Goal: Information Seeking & Learning: Learn about a topic

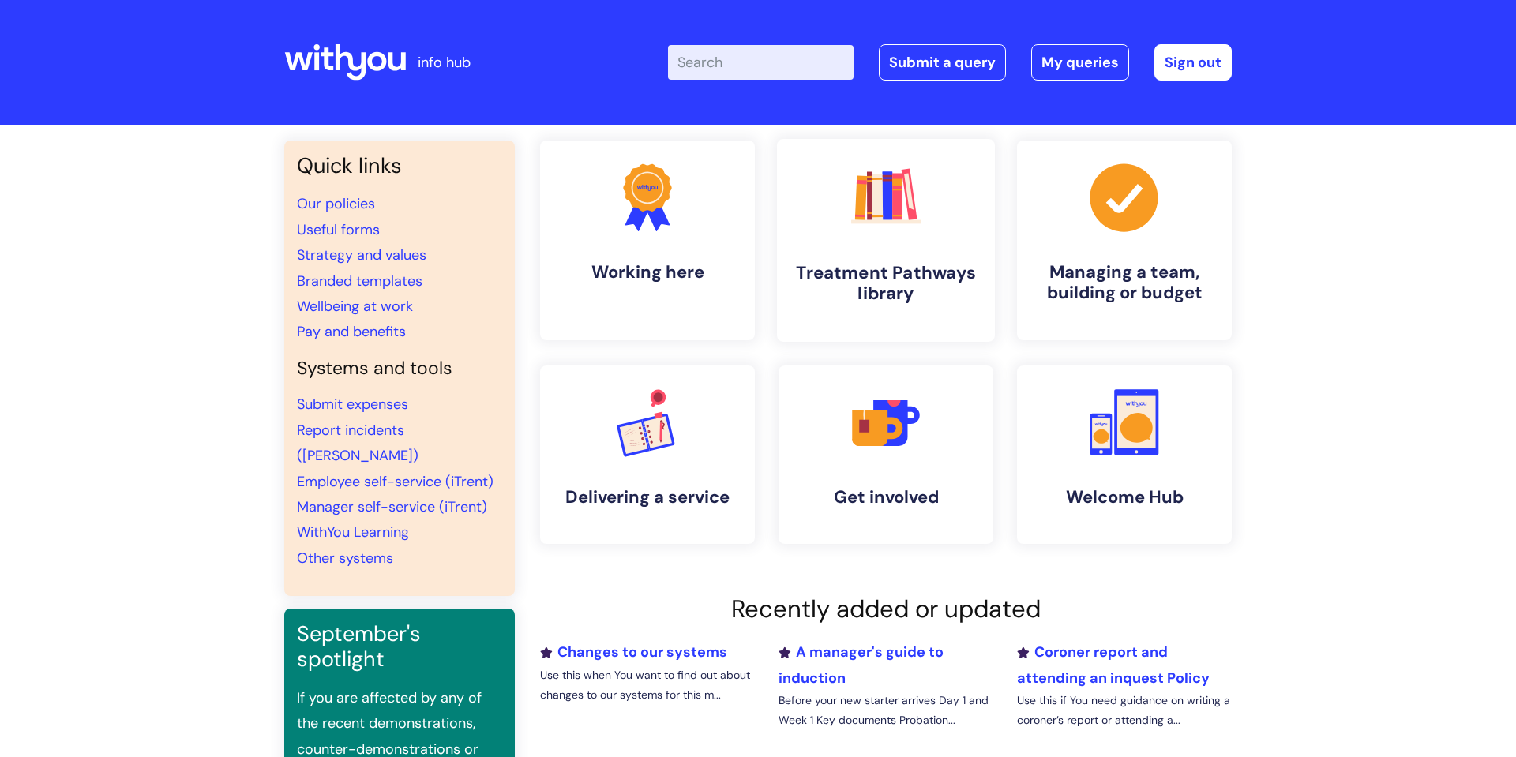
click at [757, 286] on h4 "Treatment Pathways library" at bounding box center [886, 283] width 193 height 43
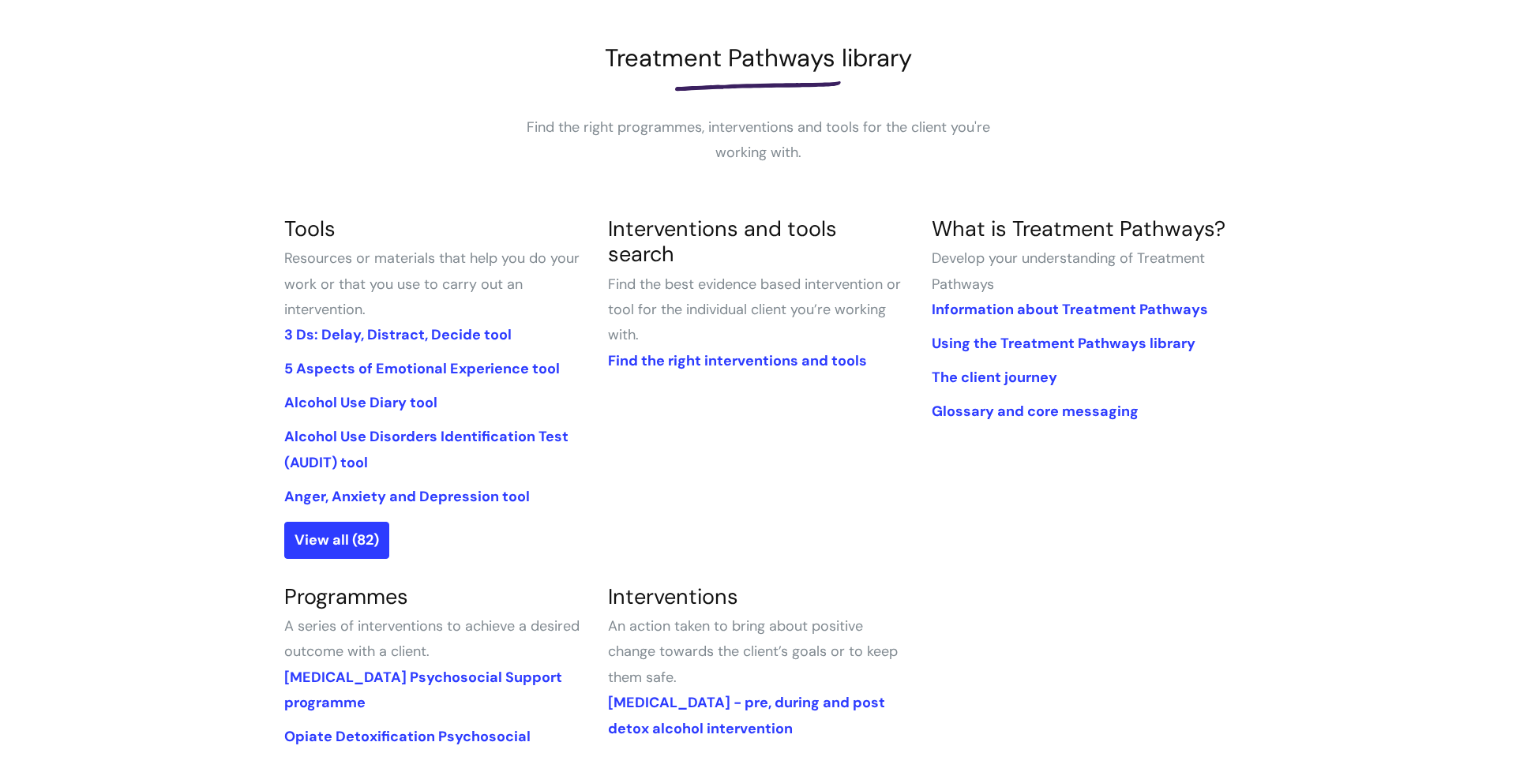
scroll to position [229, 0]
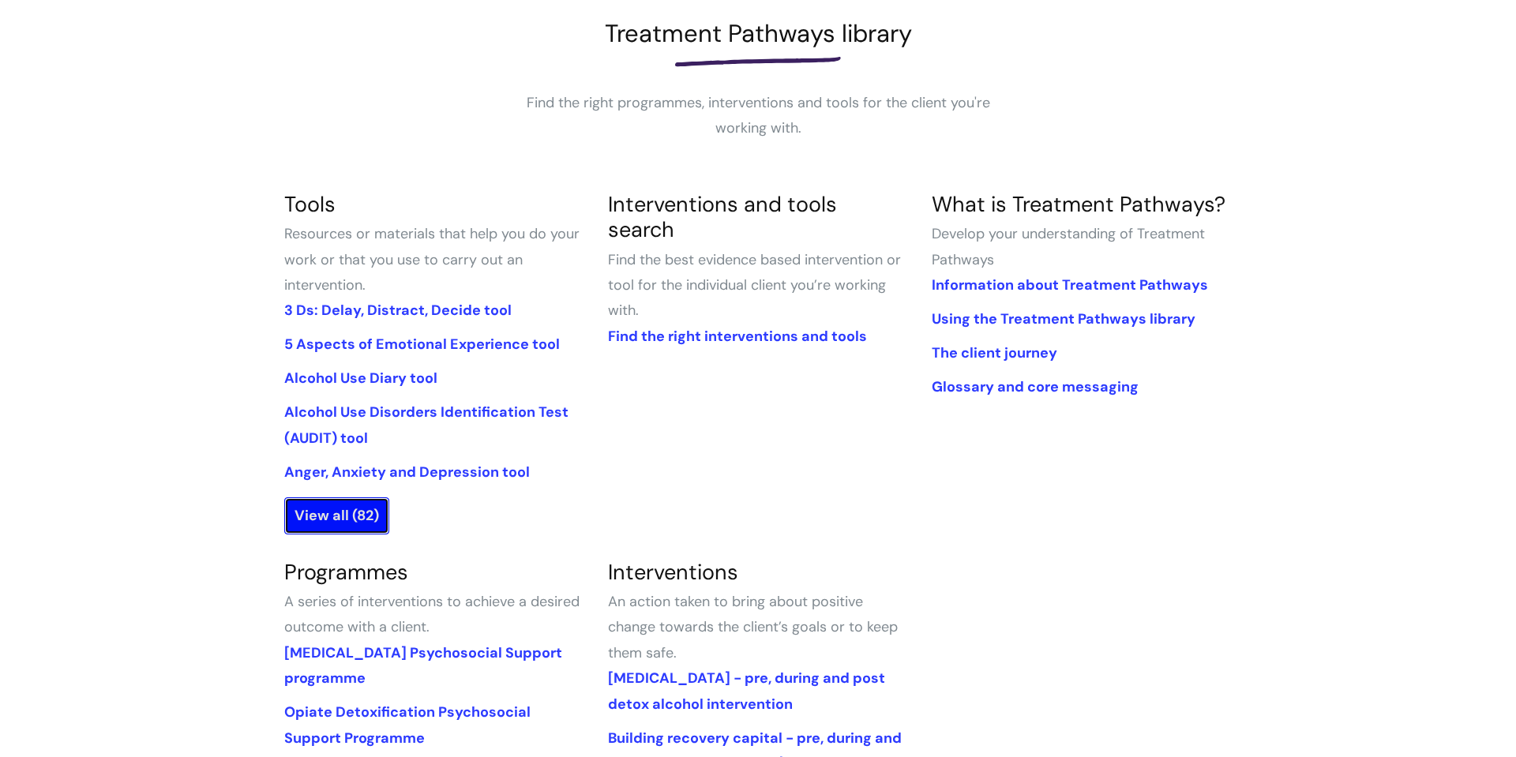
click at [350, 513] on link "View all (82)" at bounding box center [336, 516] width 105 height 36
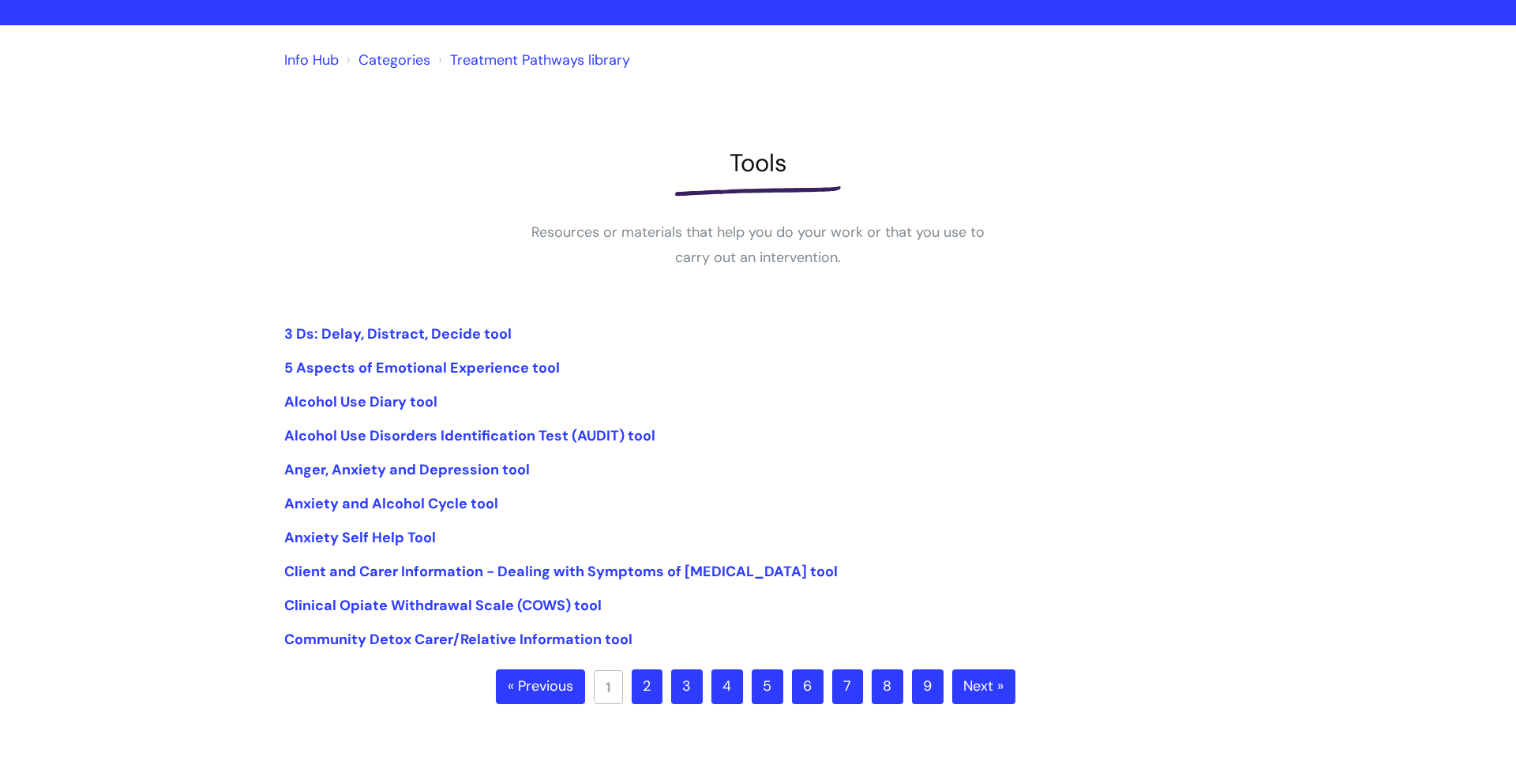
scroll to position [102, 0]
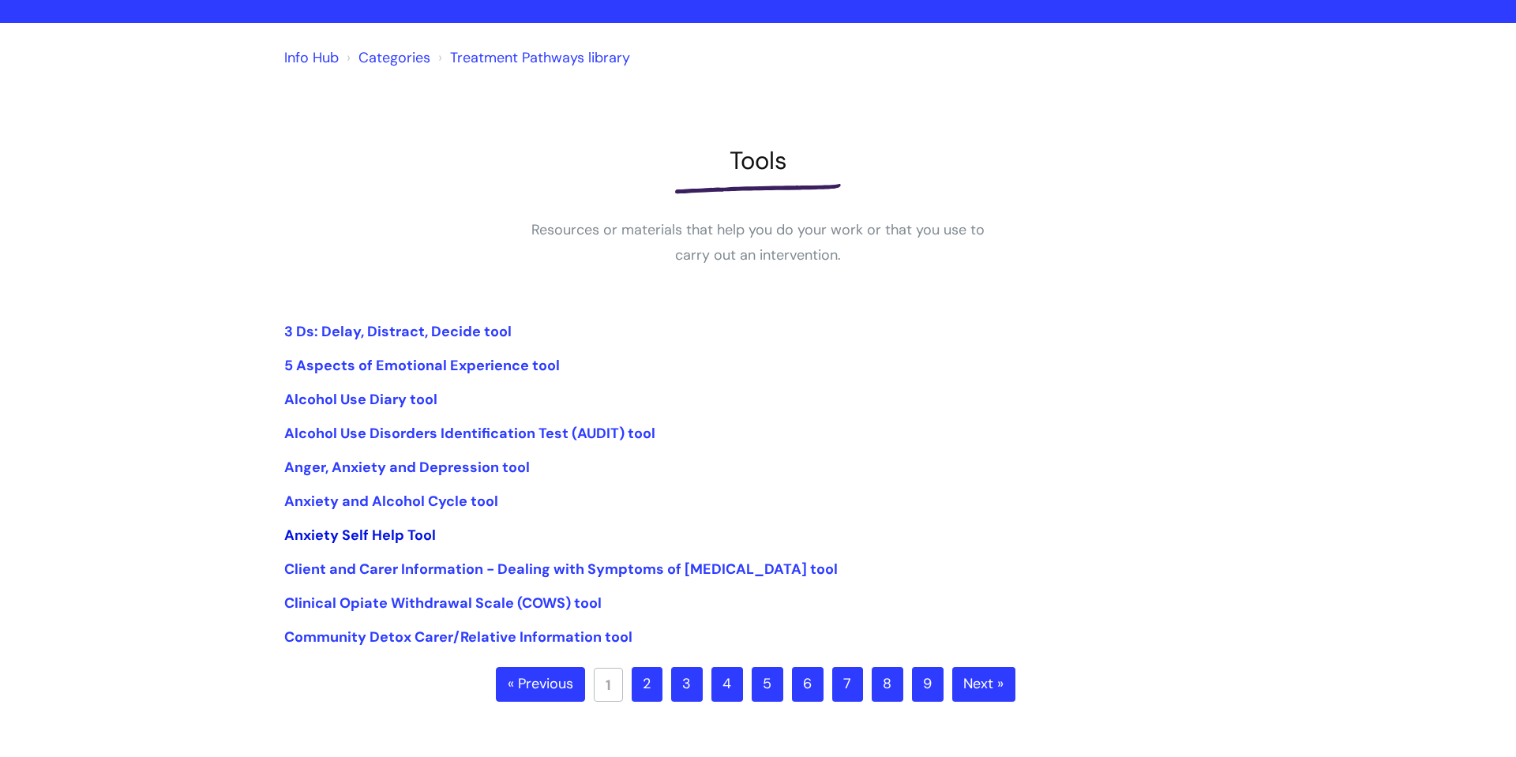
click at [361, 538] on link "Anxiety Self Help Tool" at bounding box center [360, 535] width 152 height 19
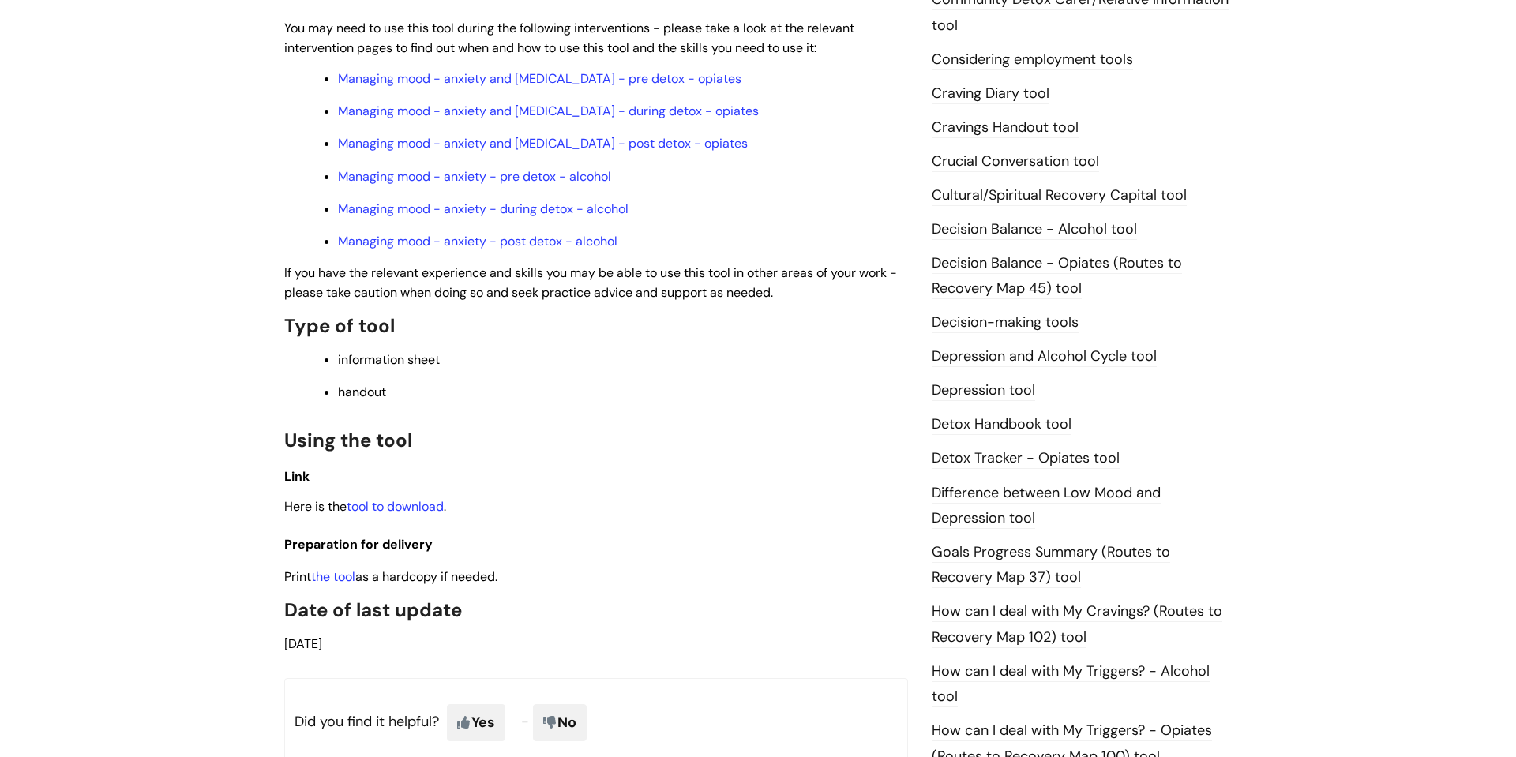
scroll to position [573, 0]
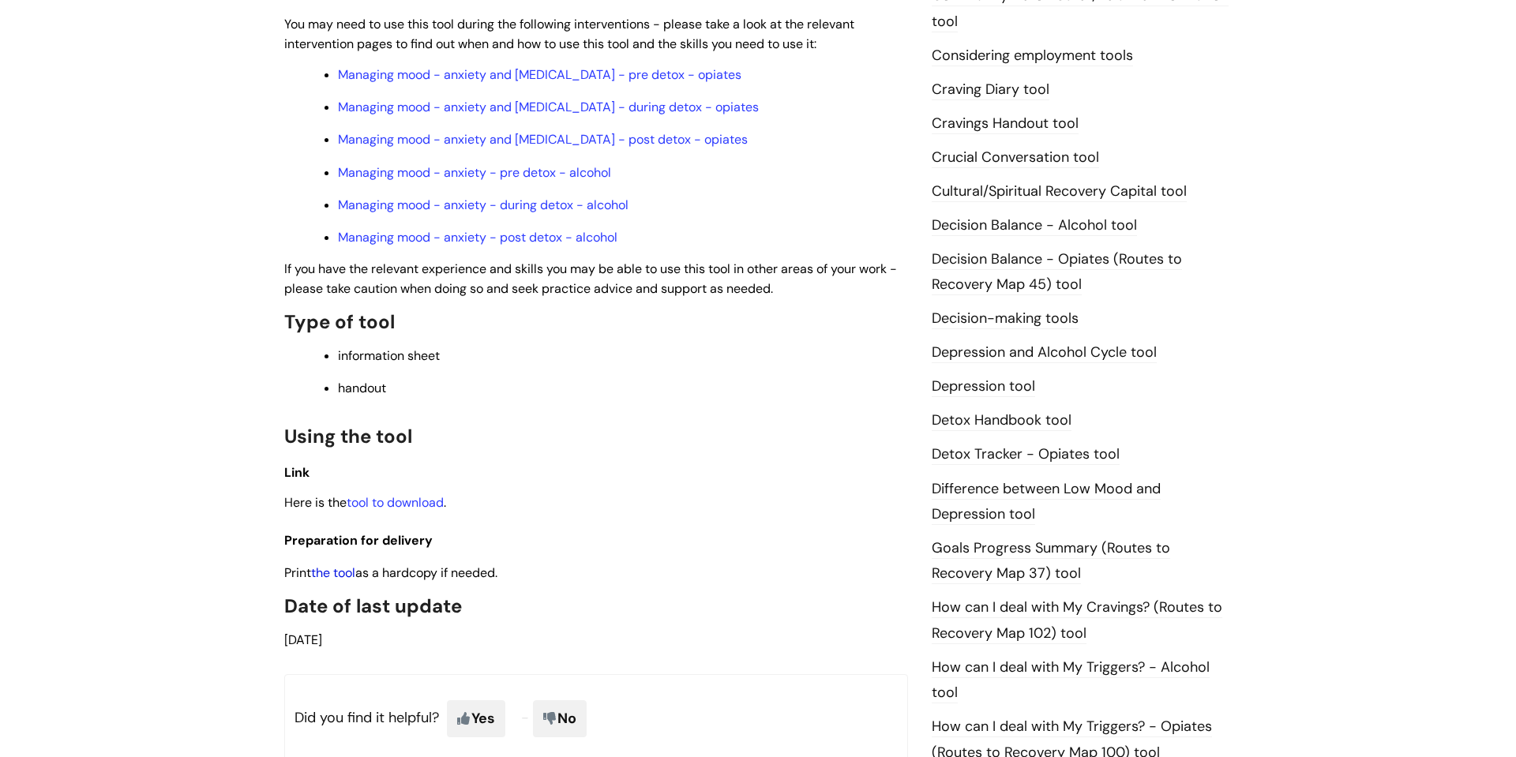
click at [329, 576] on link "the tool" at bounding box center [333, 573] width 44 height 17
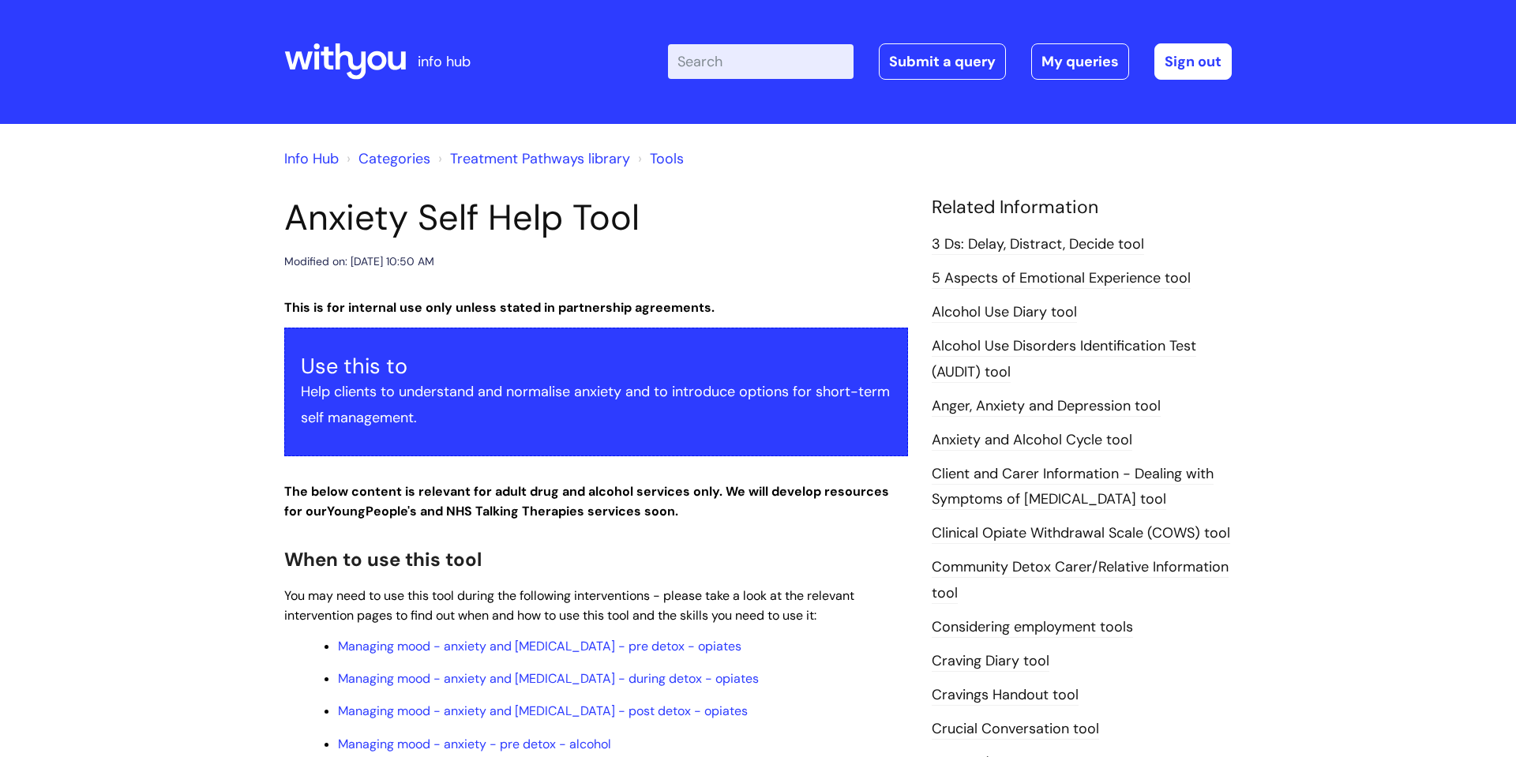
scroll to position [0, 0]
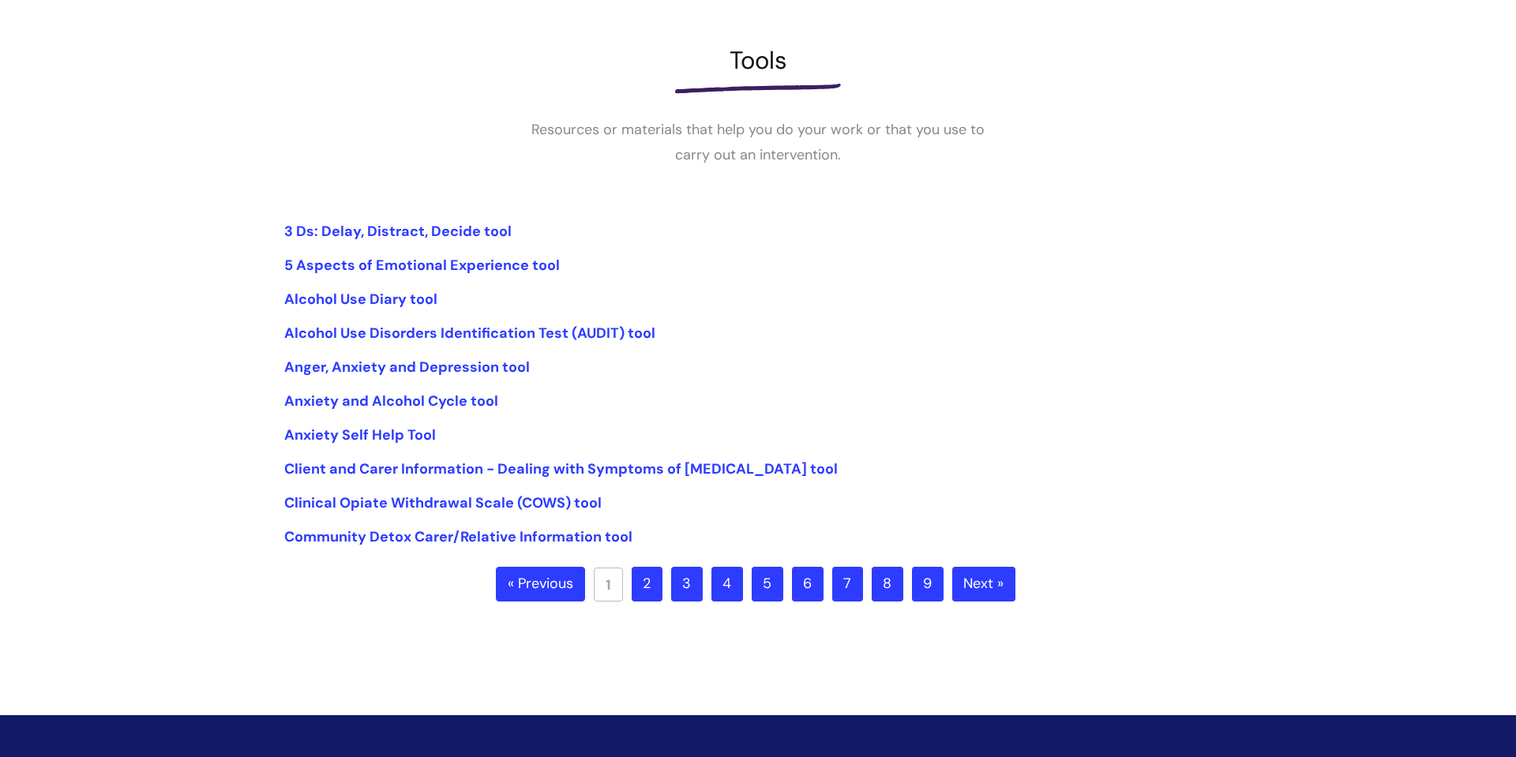
scroll to position [213, 0]
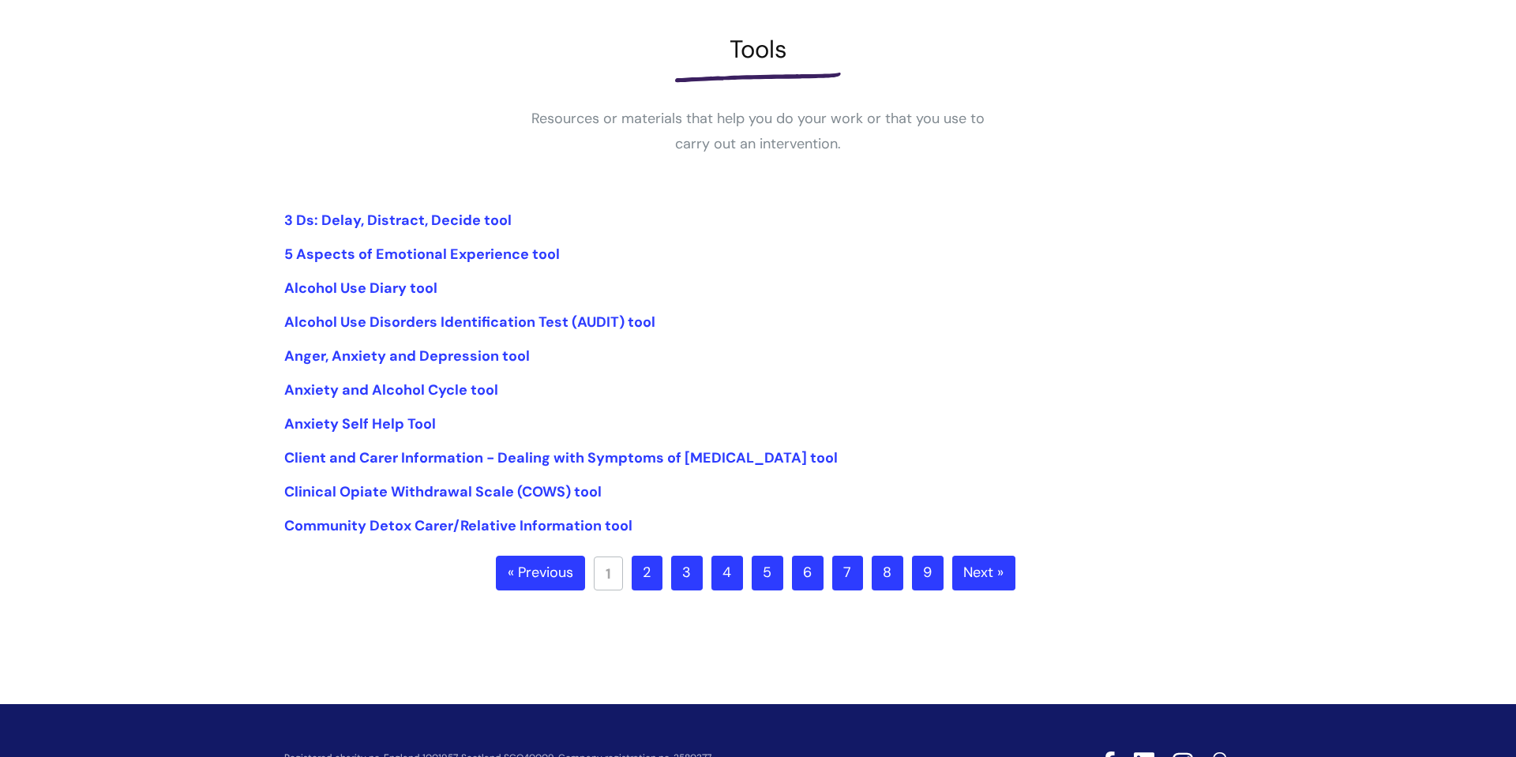
click at [647, 561] on link "2" at bounding box center [647, 573] width 31 height 35
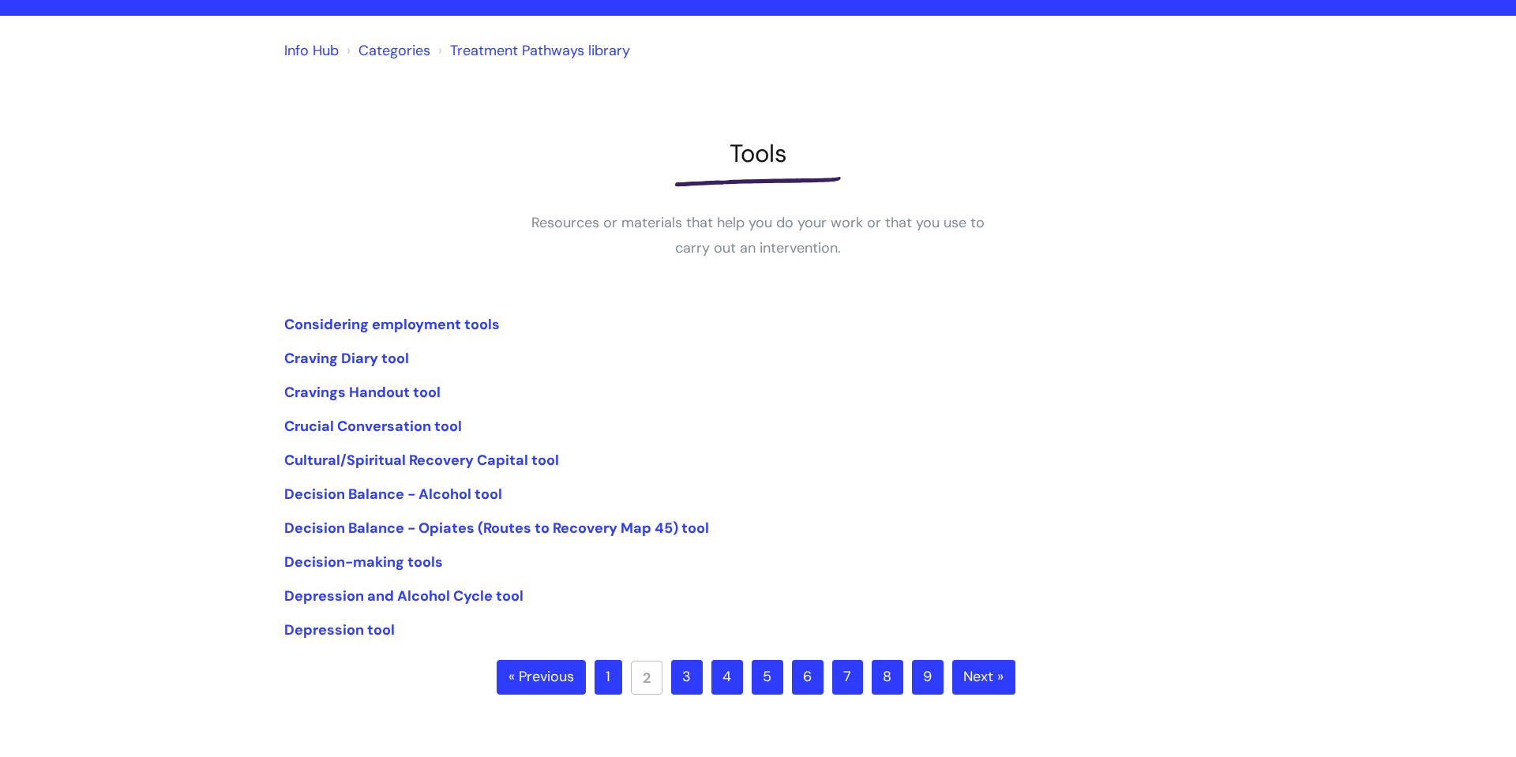
scroll to position [118, 0]
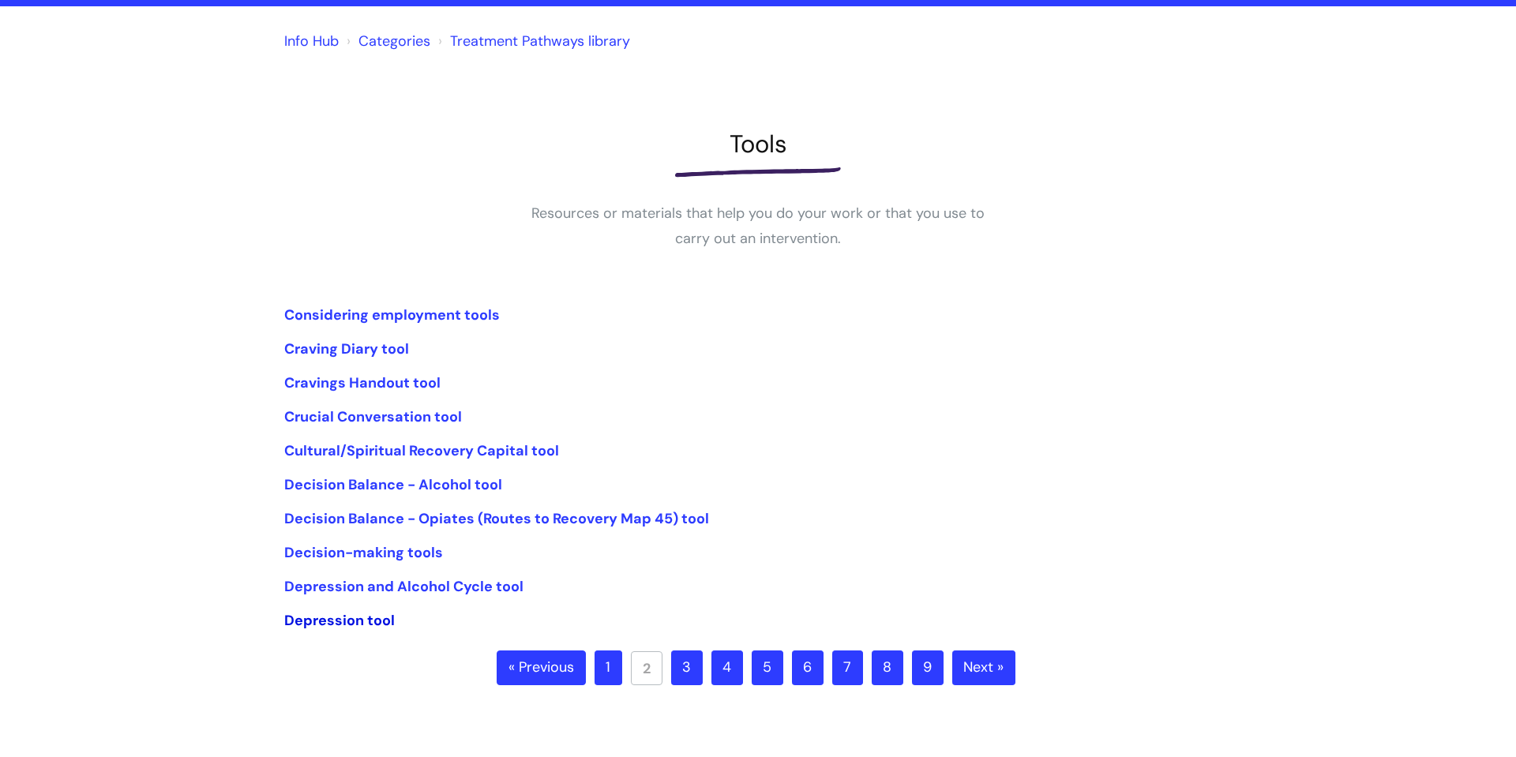
click at [363, 620] on link "Depression tool" at bounding box center [339, 620] width 111 height 19
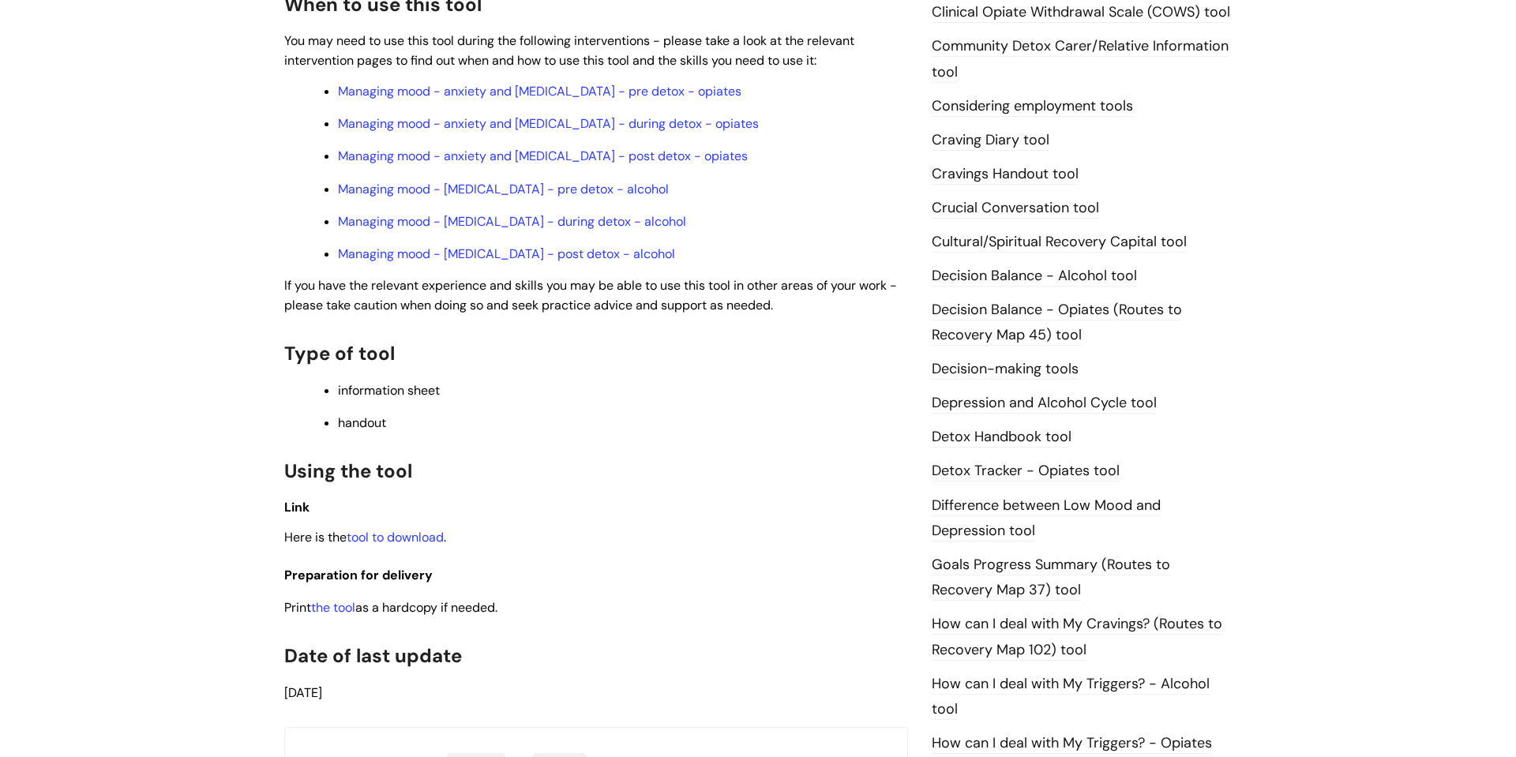
scroll to position [706, 0]
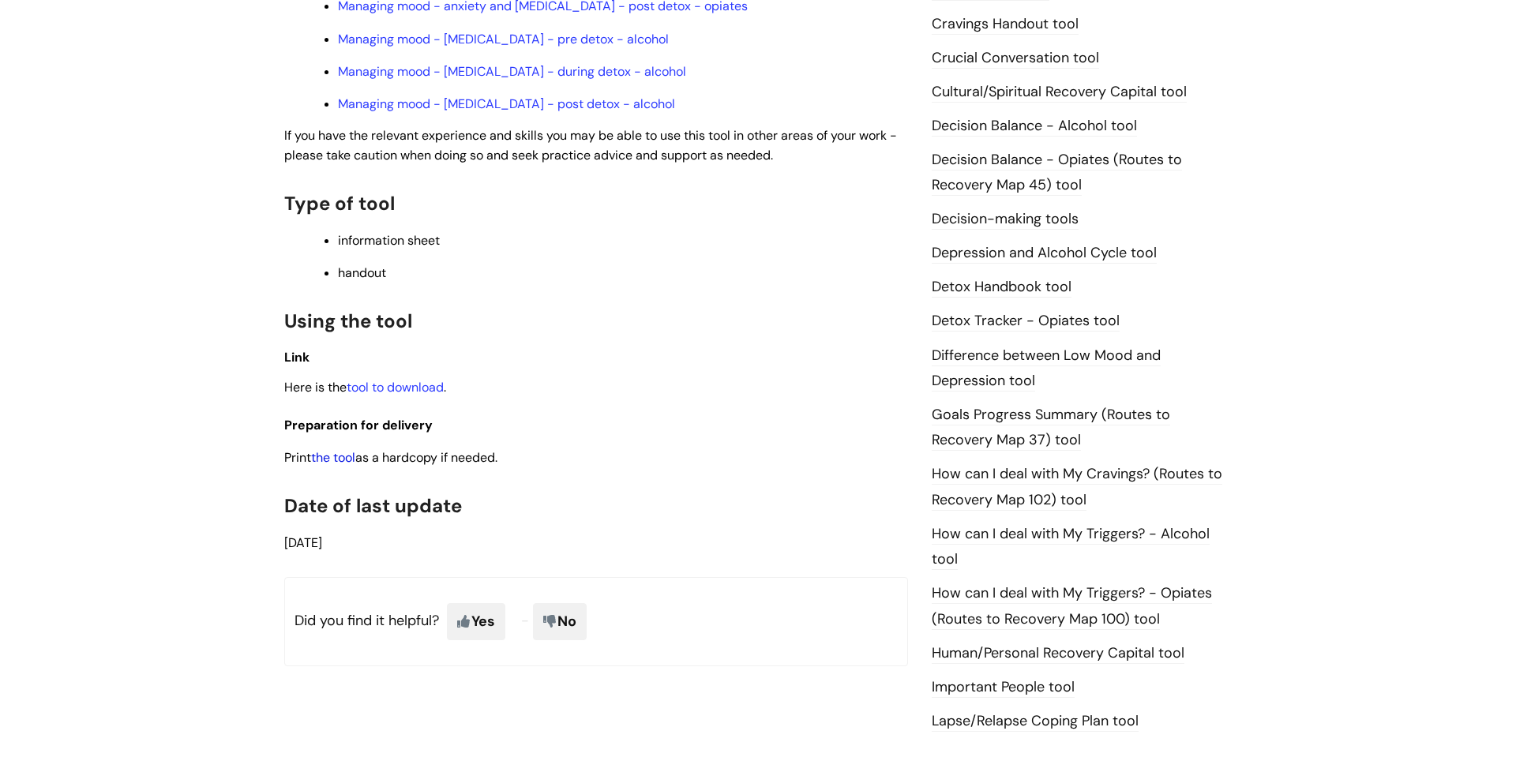
click at [346, 462] on link "the tool" at bounding box center [333, 457] width 44 height 17
click at [416, 387] on link "tool to download" at bounding box center [395, 387] width 97 height 17
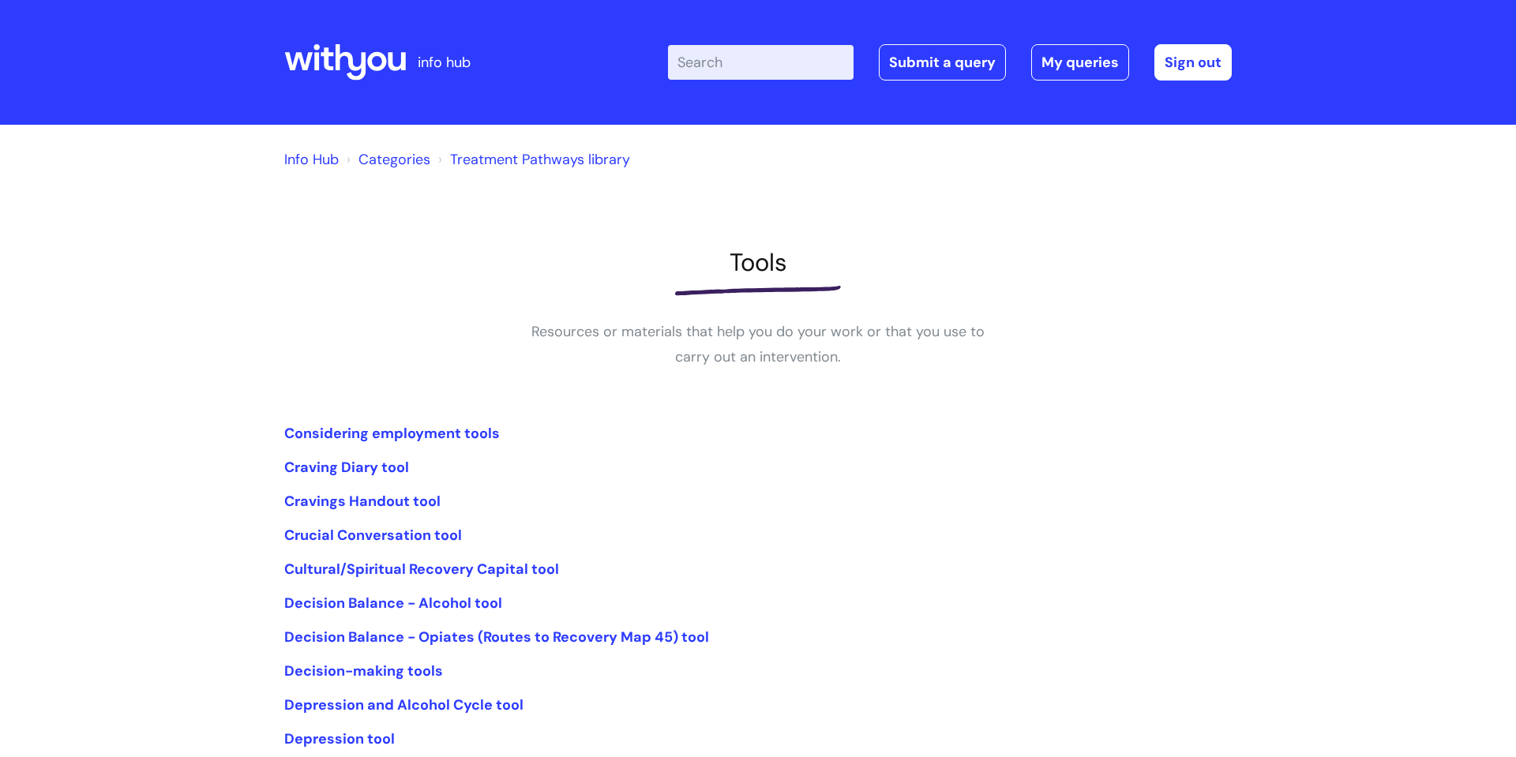
scroll to position [118, 0]
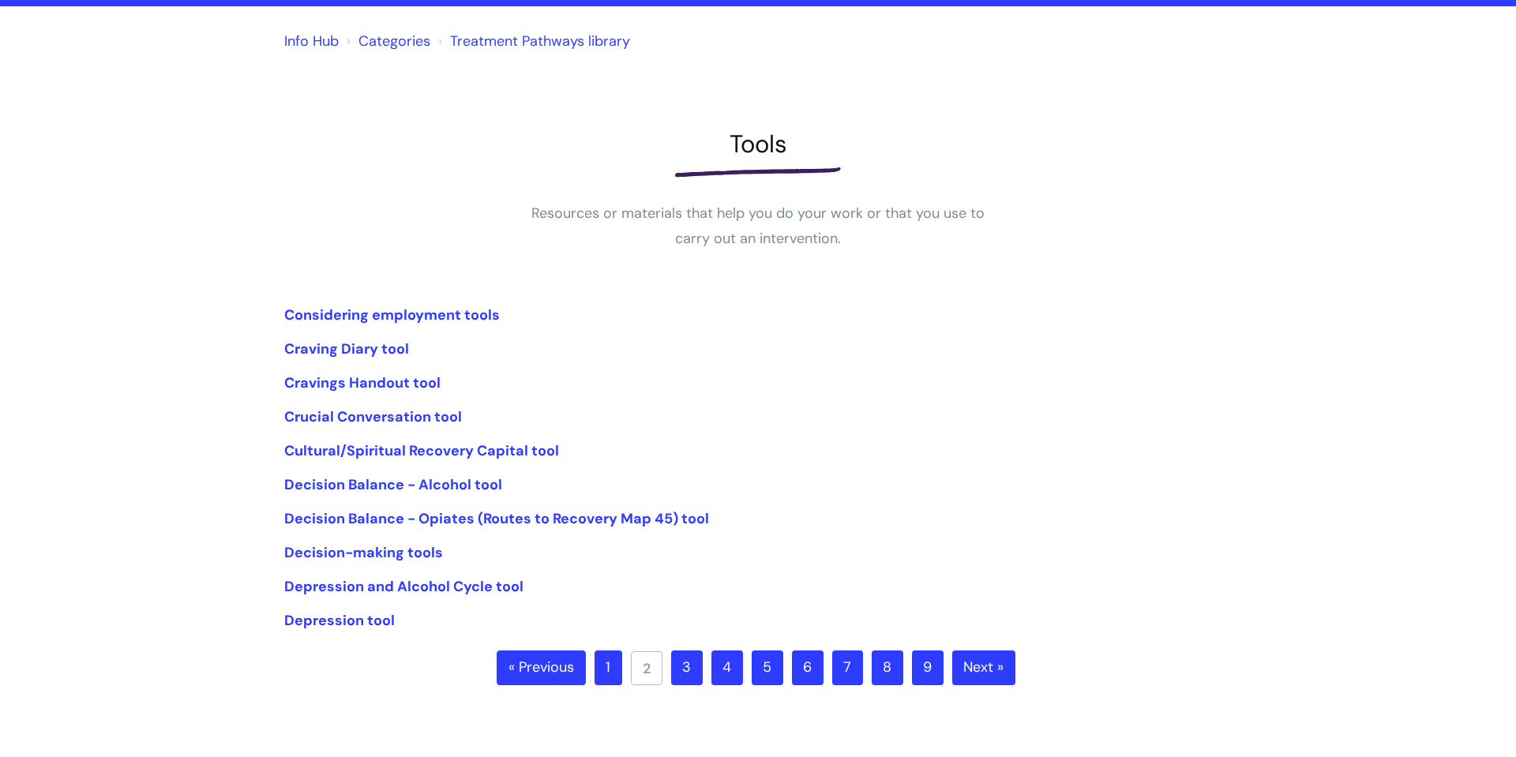
click at [695, 669] on link "3" at bounding box center [687, 668] width 32 height 35
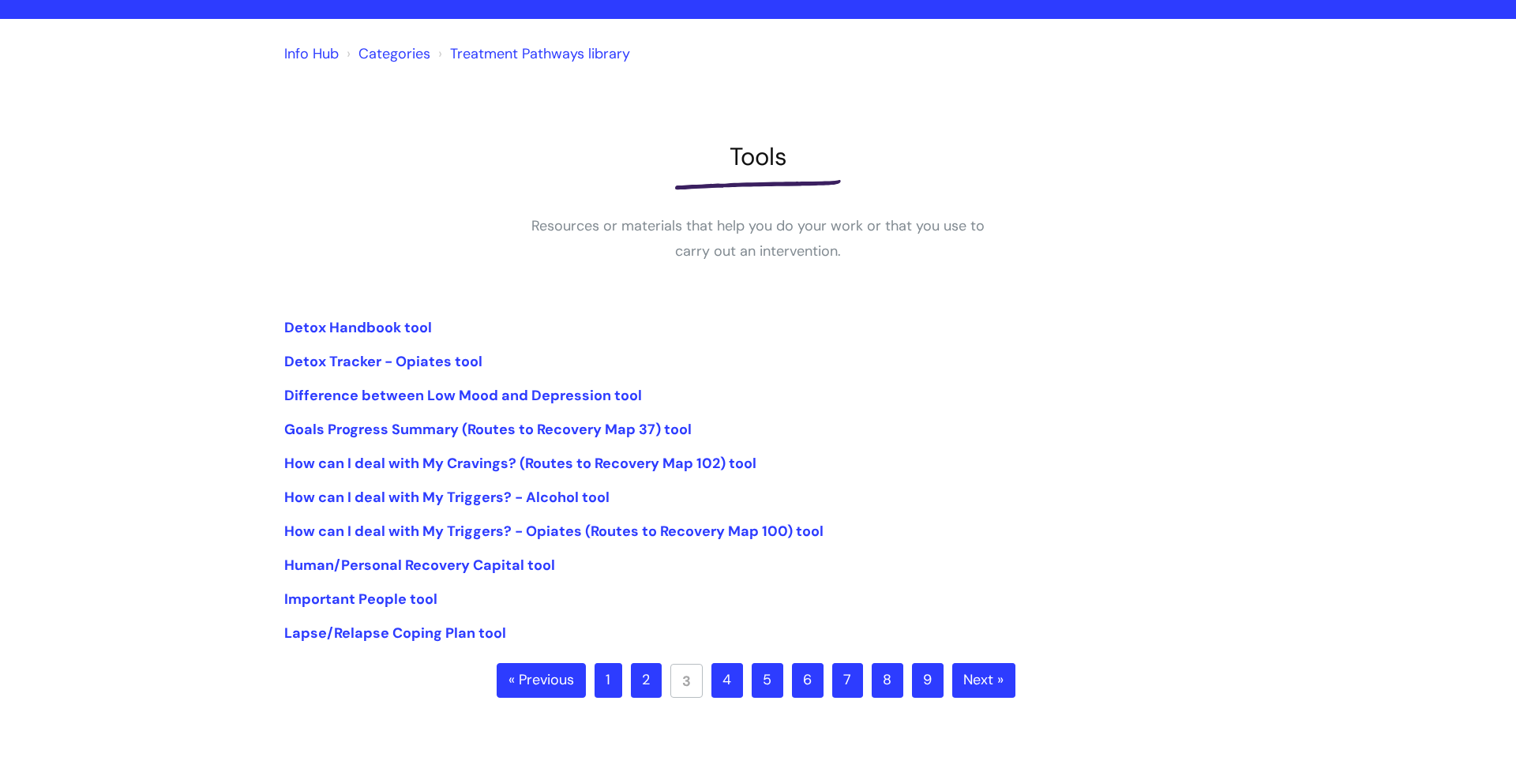
scroll to position [125, 0]
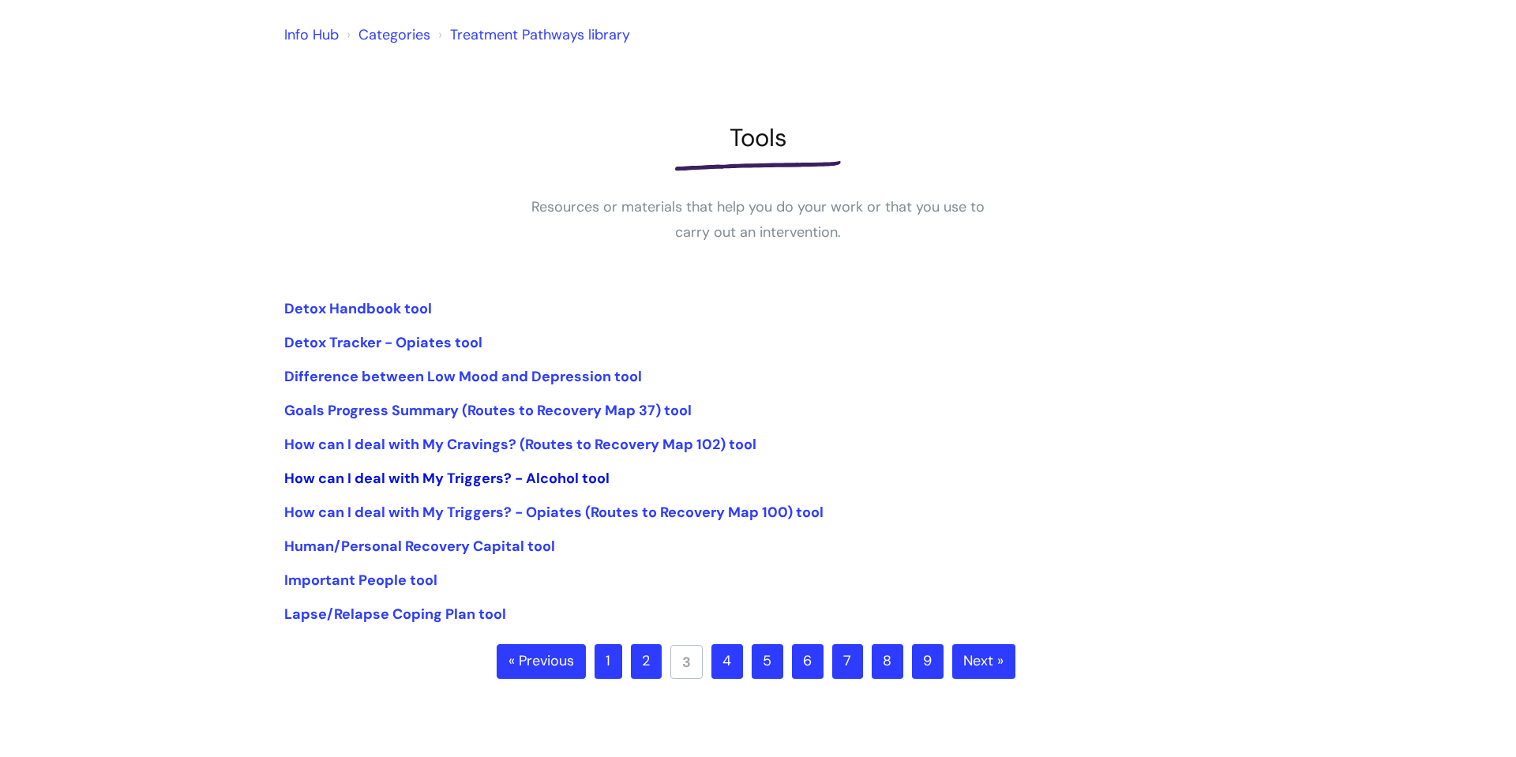
click at [420, 479] on link "How can I deal with My Triggers? - Alcohol tool" at bounding box center [446, 478] width 325 height 19
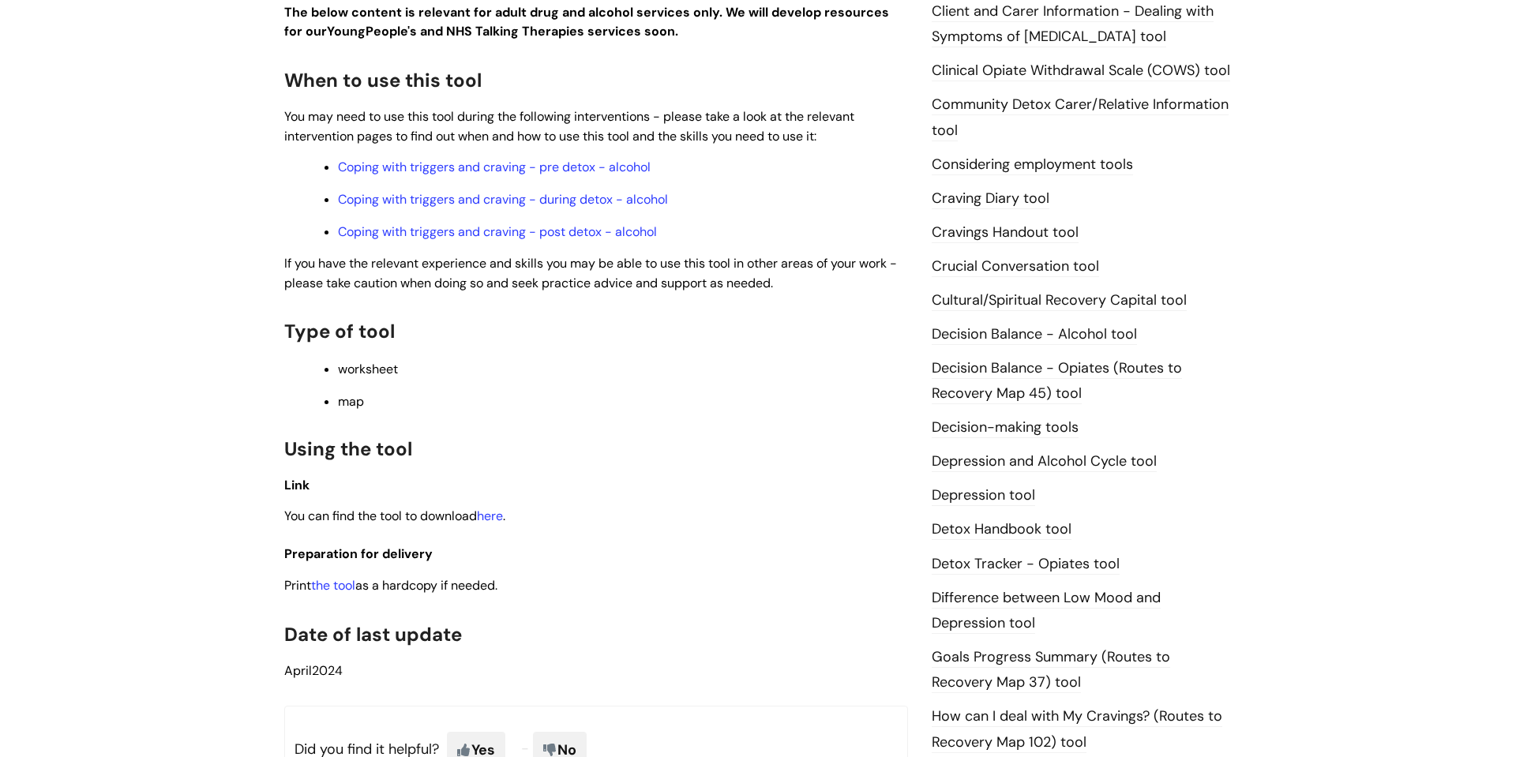
scroll to position [499, 0]
click at [335, 587] on link "the tool" at bounding box center [333, 584] width 44 height 17
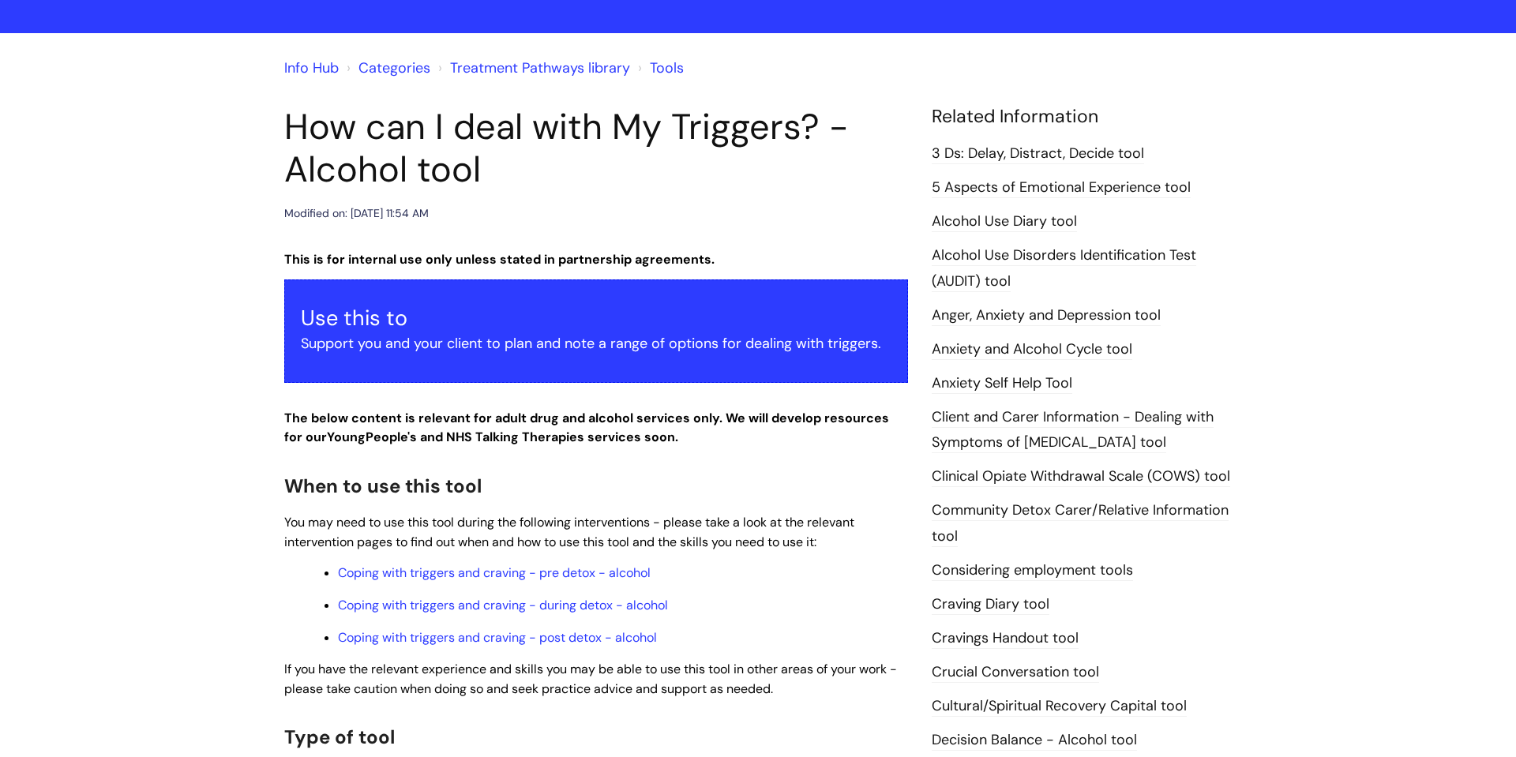
scroll to position [0, 0]
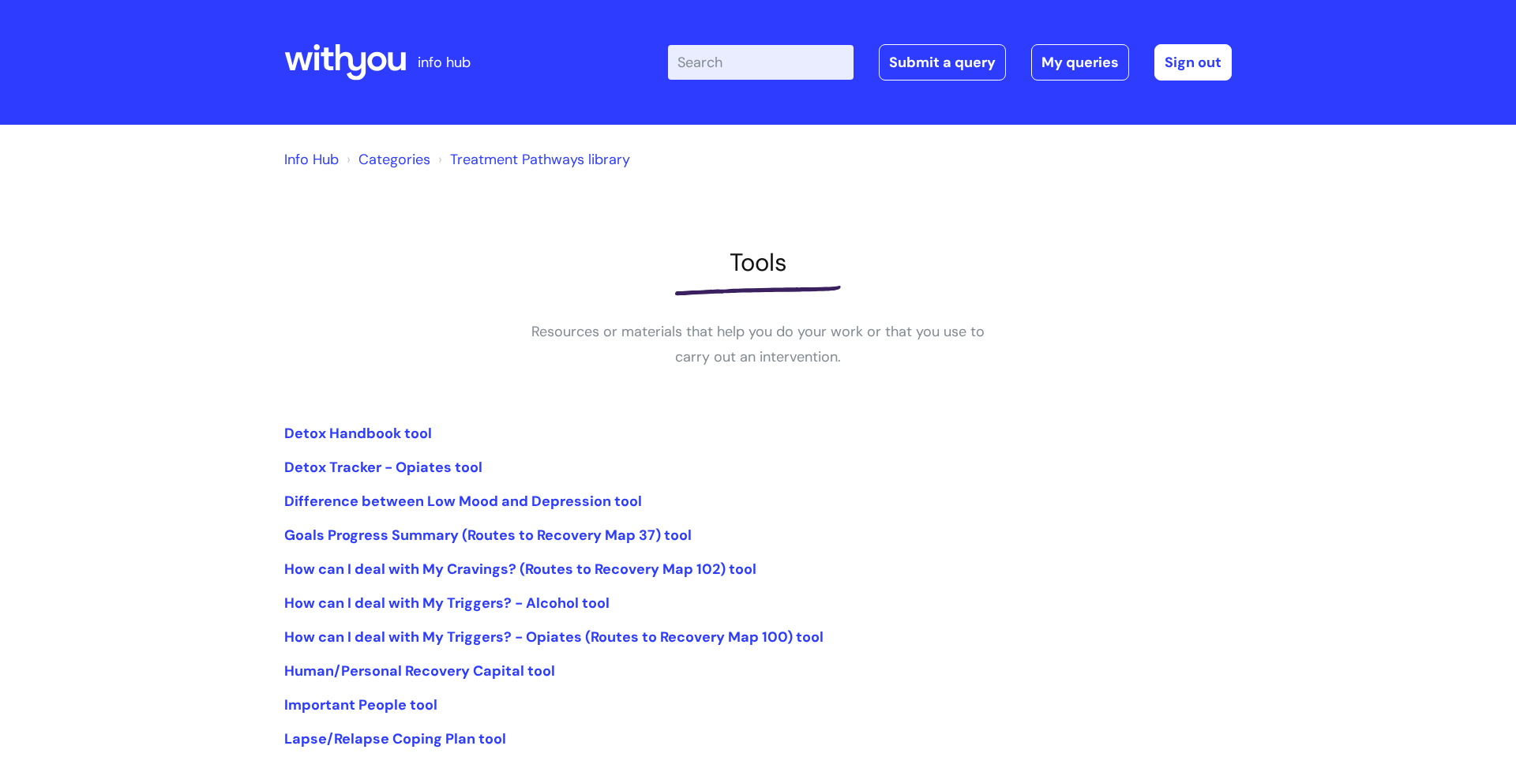
scroll to position [125, 0]
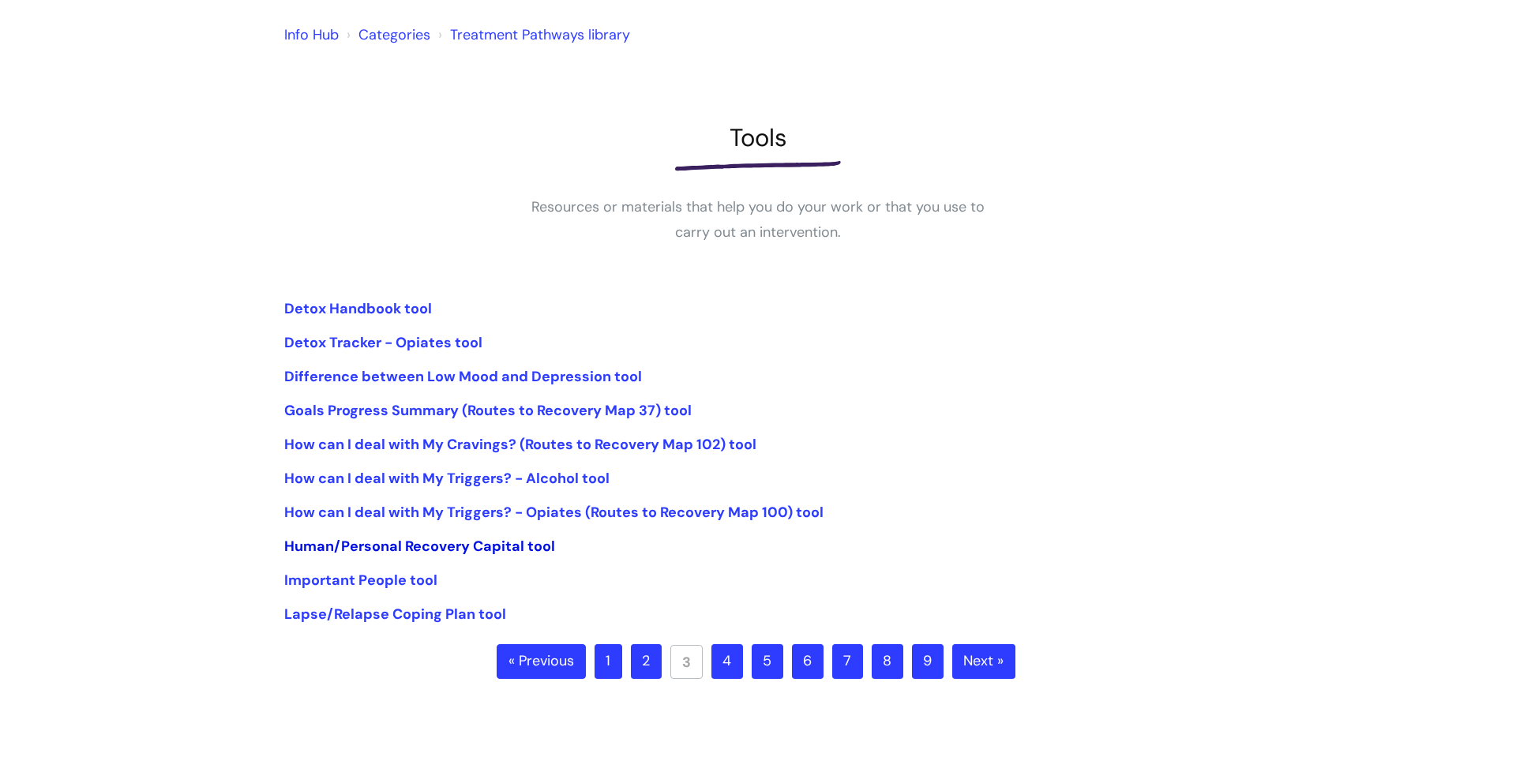
click at [464, 546] on link "Human/Personal Recovery Capital tool" at bounding box center [419, 546] width 271 height 19
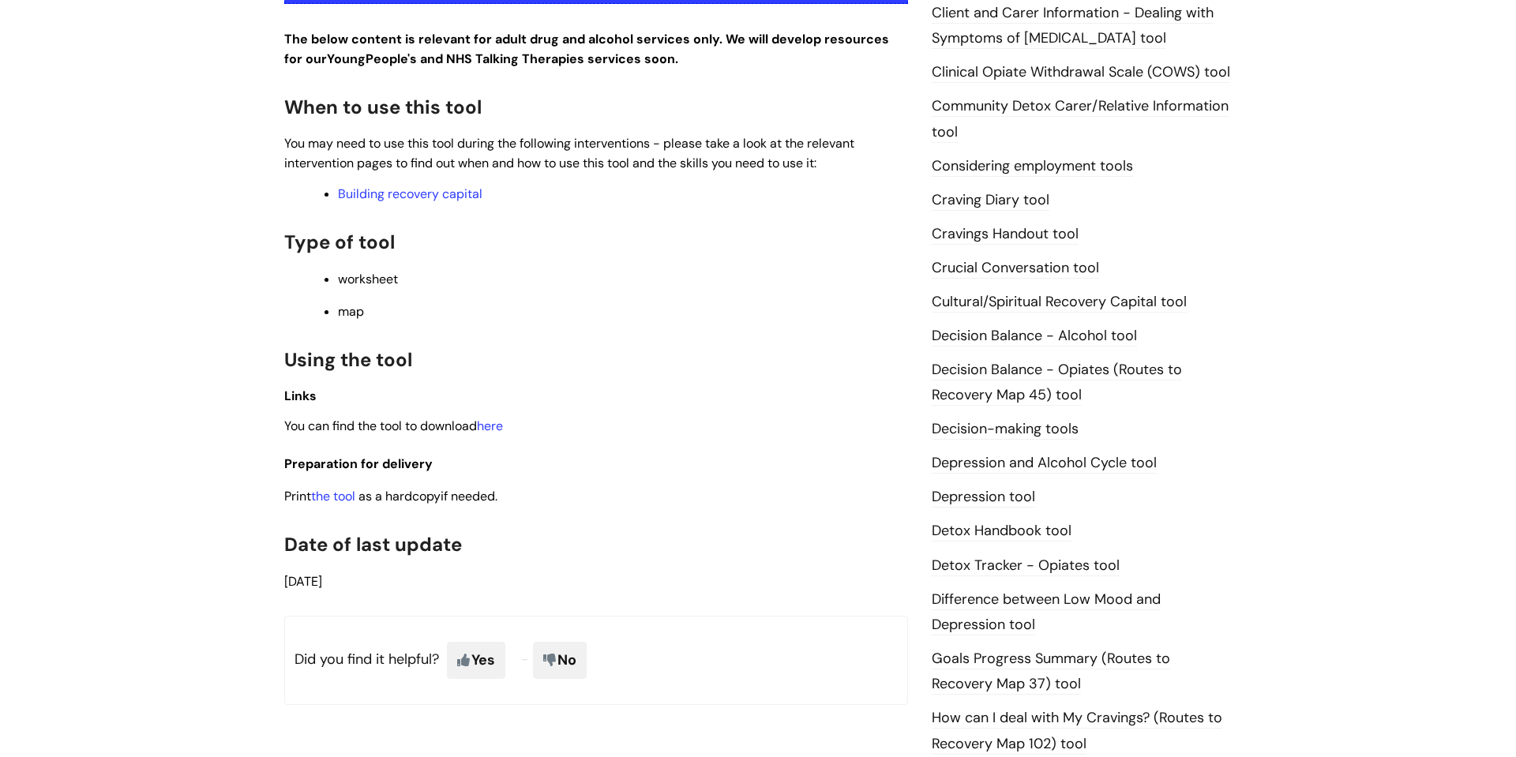
scroll to position [491, 0]
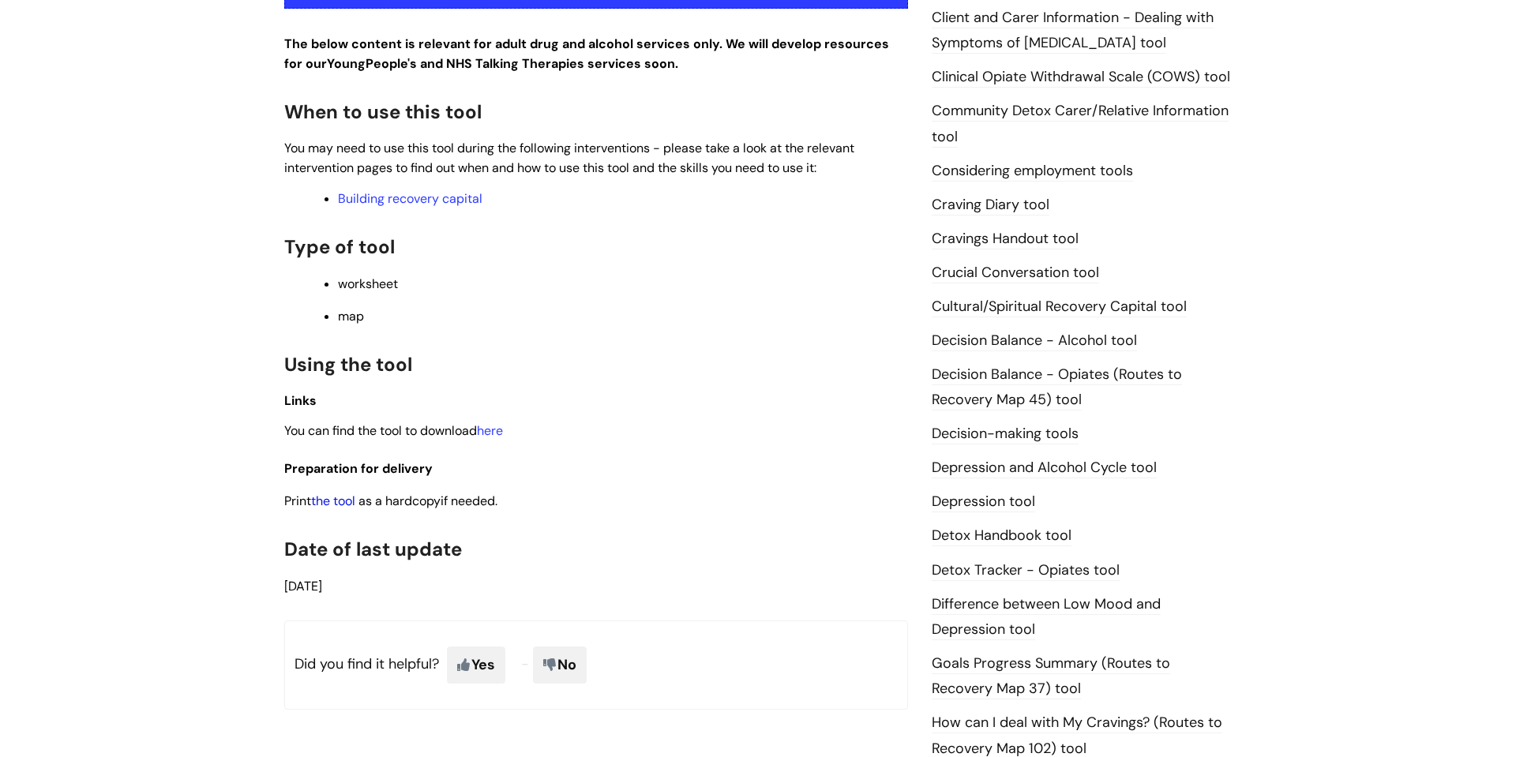
click at [340, 509] on link "the tool" at bounding box center [333, 501] width 44 height 17
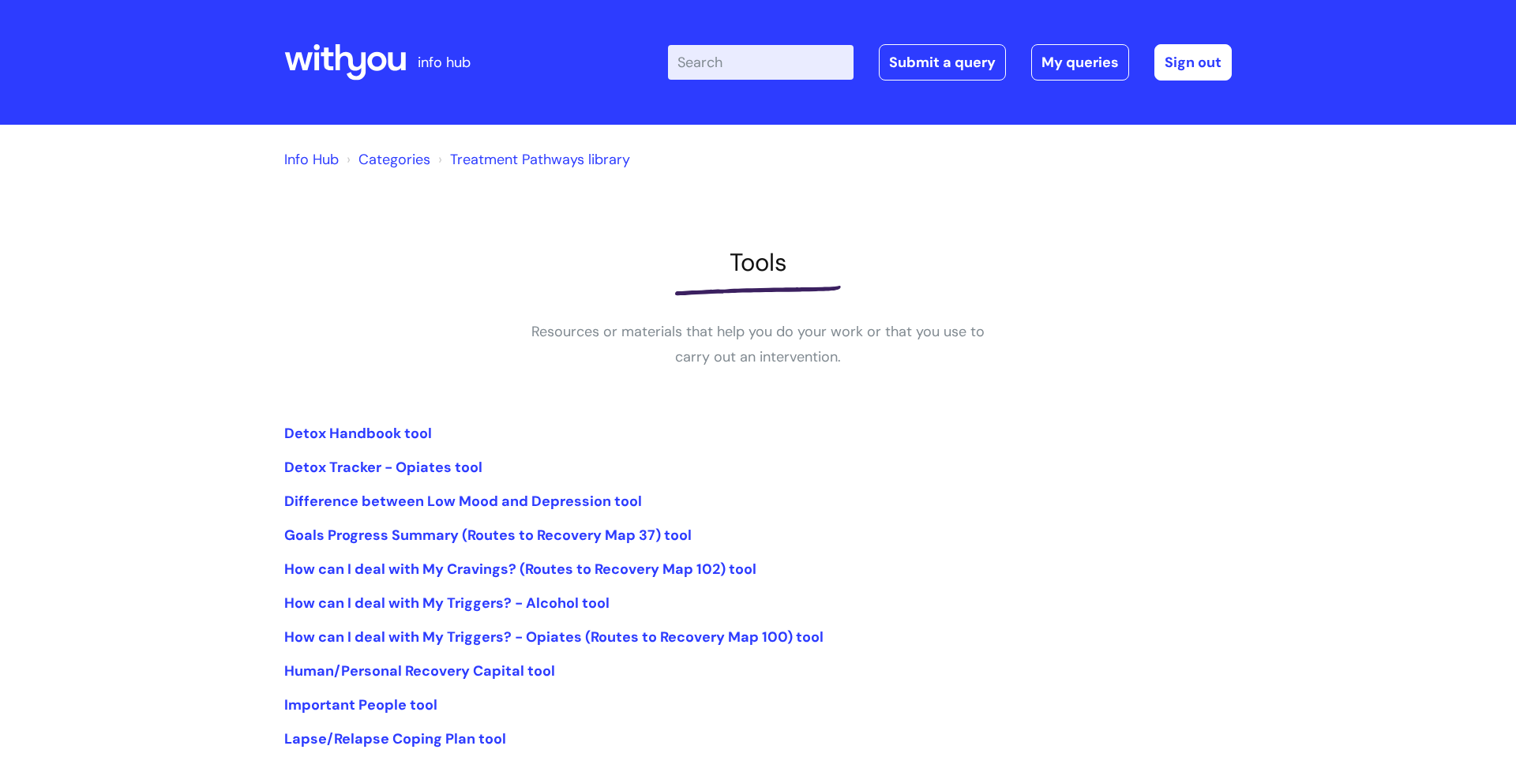
scroll to position [125, 0]
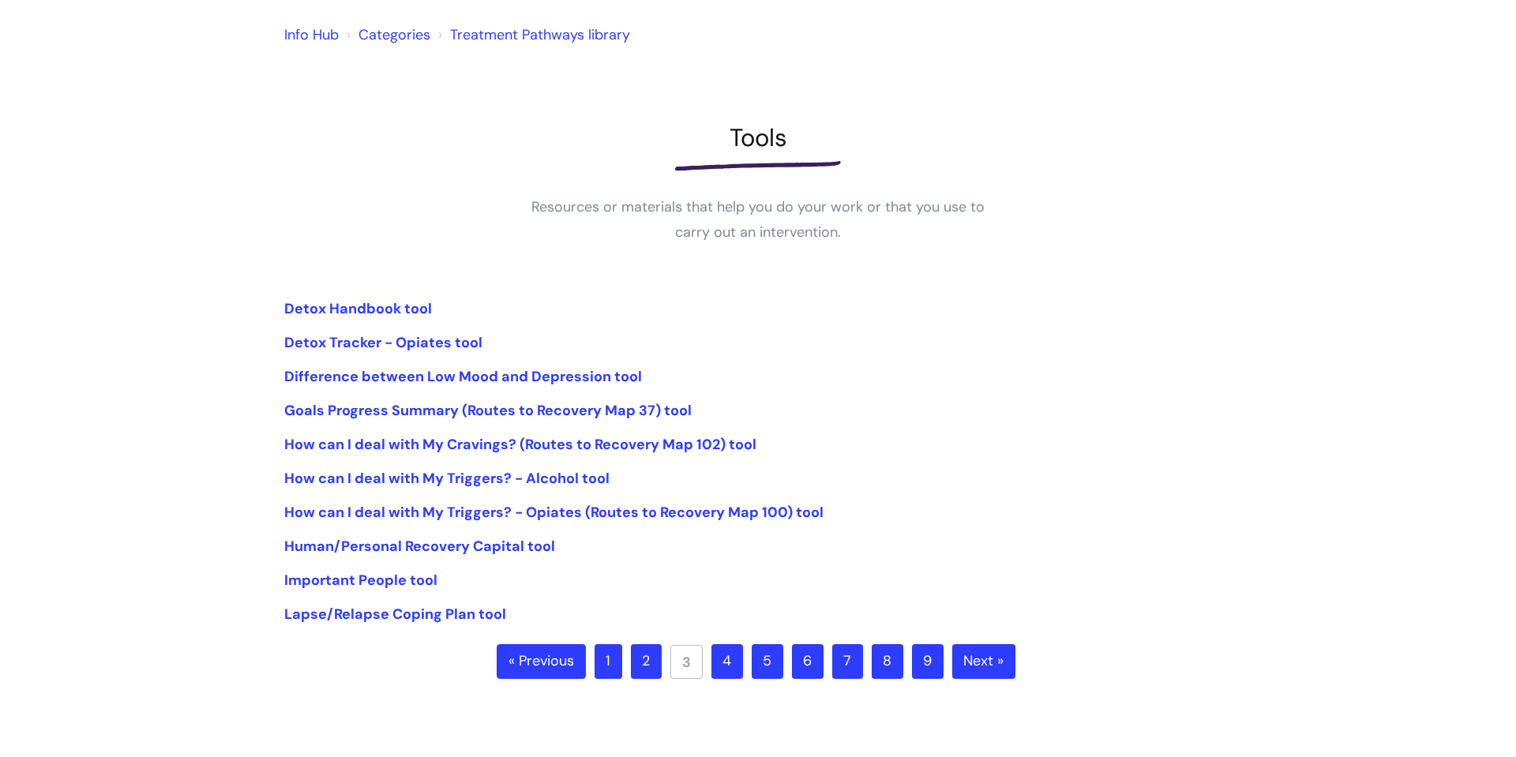
click at [726, 654] on link "4" at bounding box center [728, 661] width 32 height 35
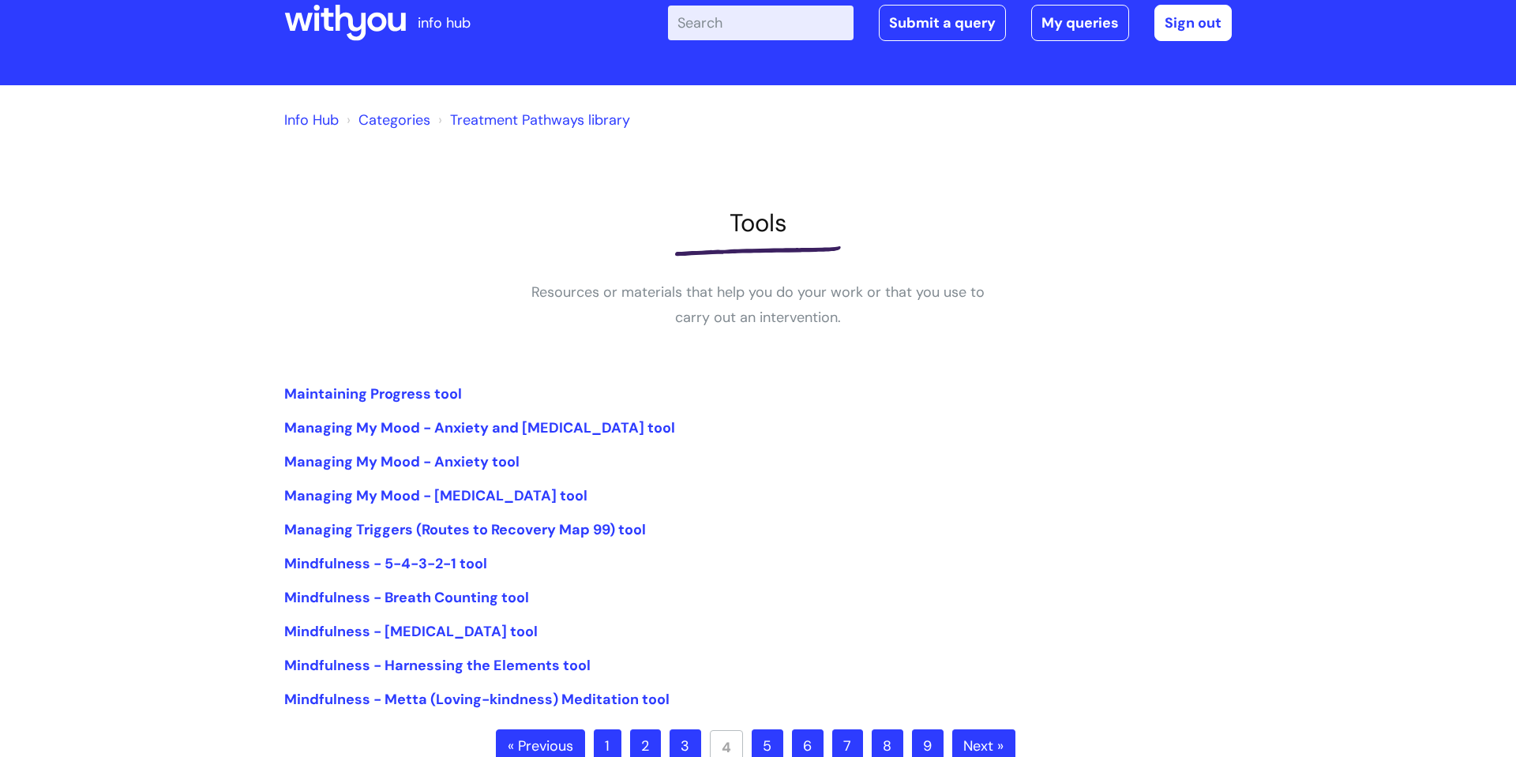
scroll to position [208, 0]
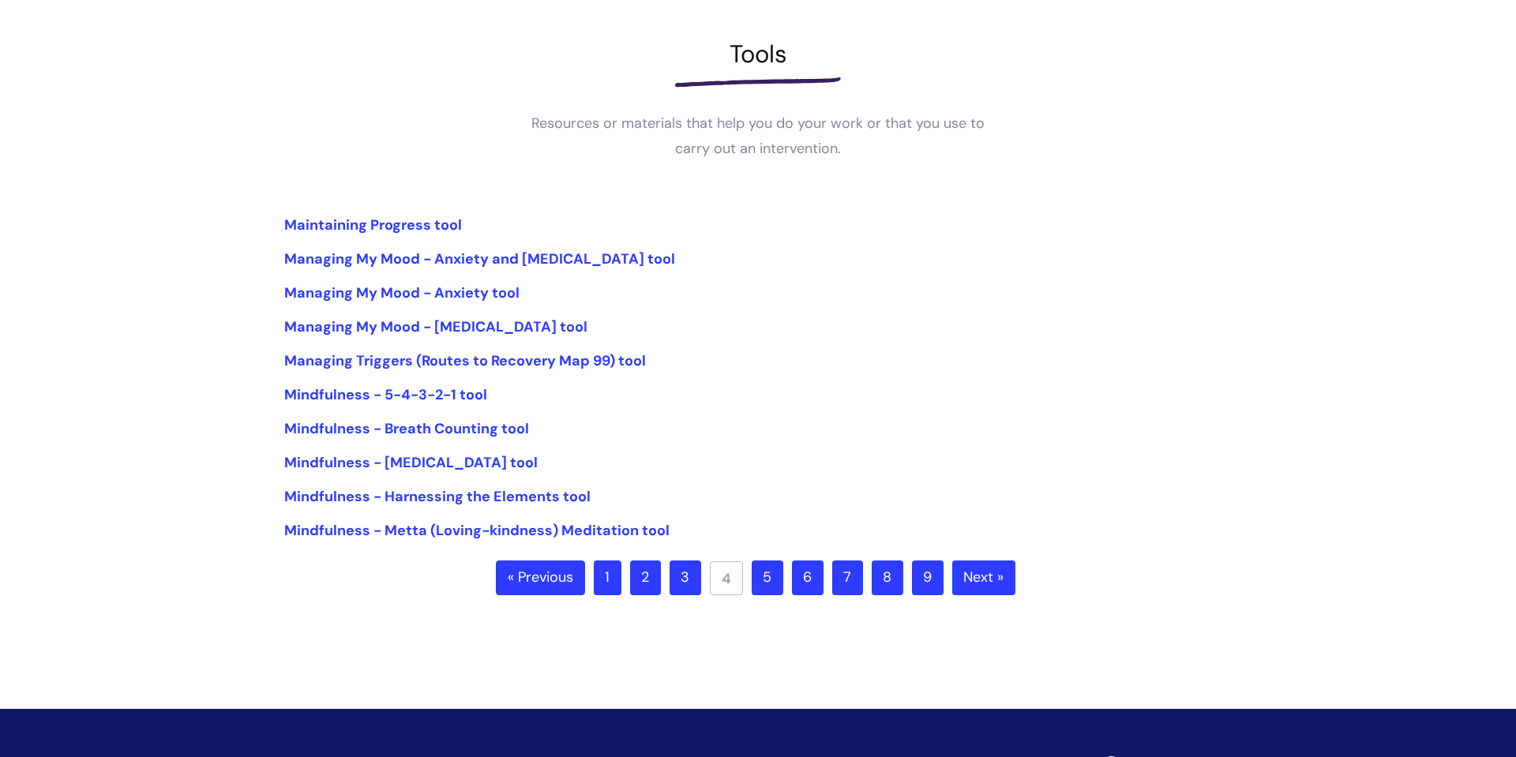
click at [359, 270] on li "Managing My Mood - Anxiety and [MEDICAL_DATA] tool" at bounding box center [758, 258] width 948 height 25
click at [370, 257] on link "Managing My Mood - Anxiety and [MEDICAL_DATA] tool" at bounding box center [479, 259] width 391 height 19
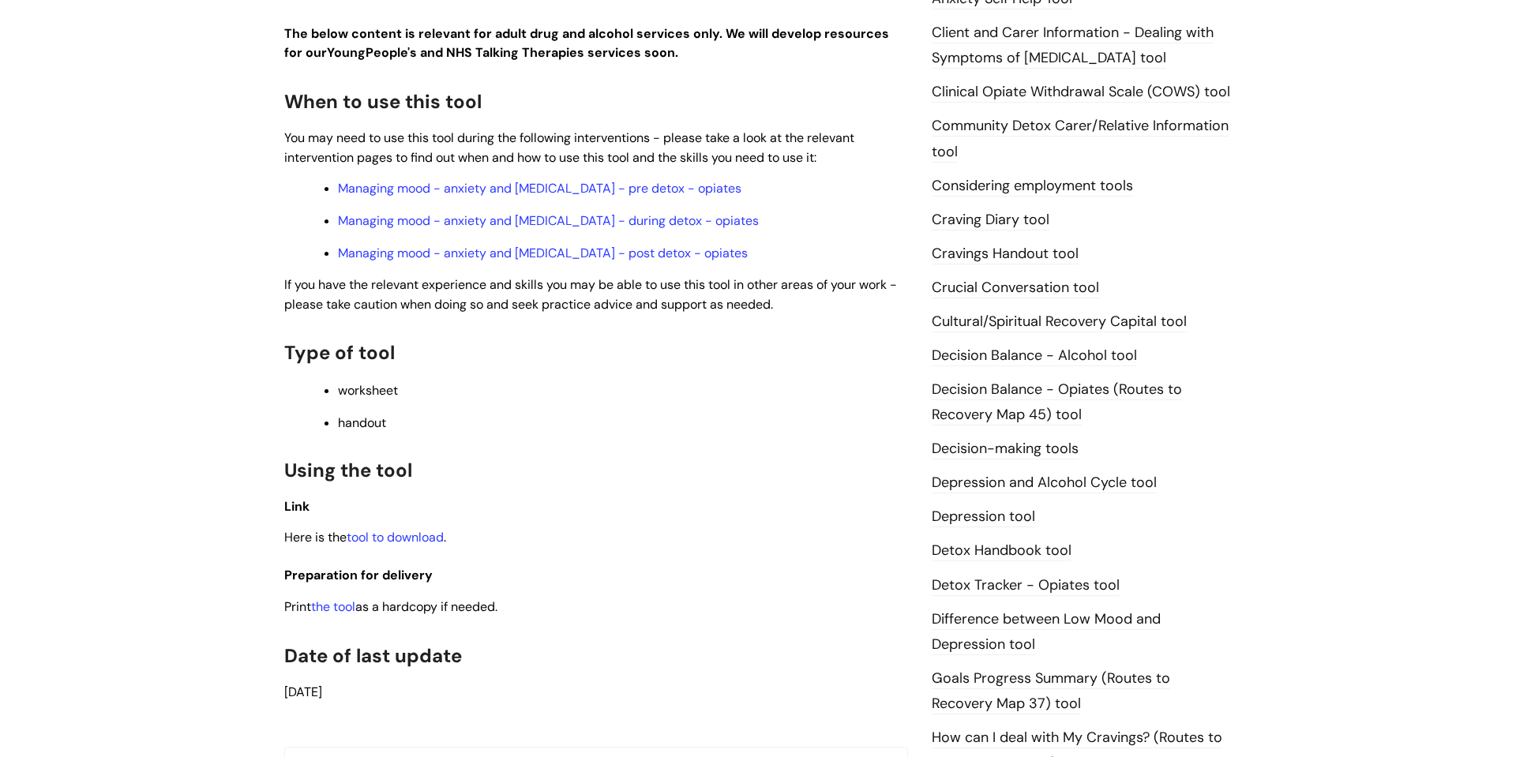
scroll to position [606, 0]
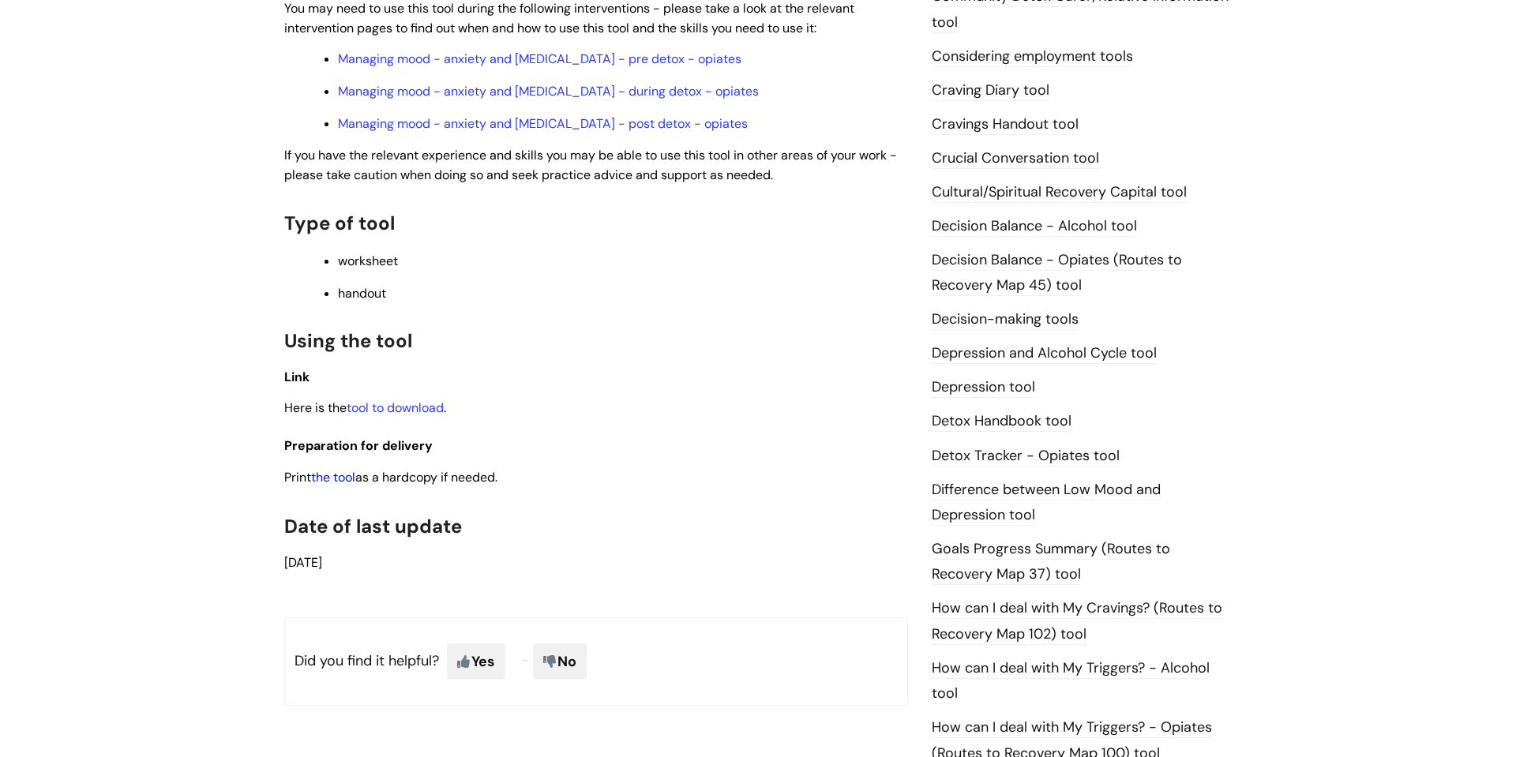
click at [338, 475] on link "the tool" at bounding box center [333, 477] width 44 height 17
